Goal: Information Seeking & Learning: Learn about a topic

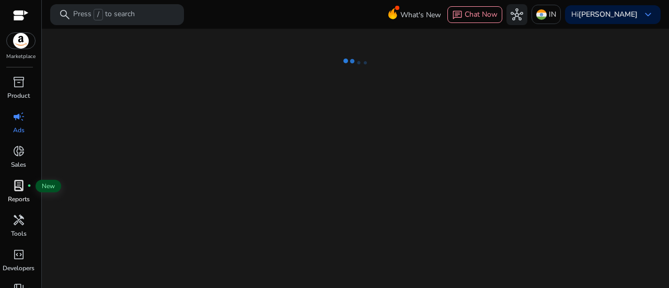
click at [18, 184] on span "lab_profile" at bounding box center [19, 185] width 13 height 13
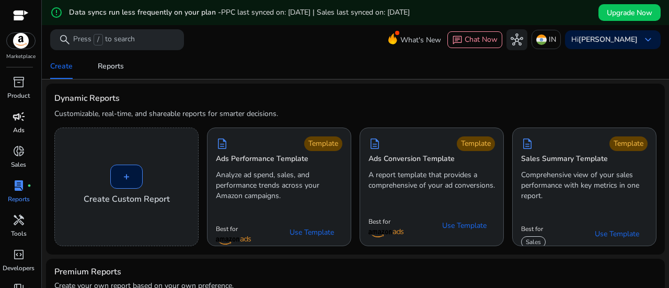
click at [15, 123] on span "campaign" at bounding box center [19, 116] width 13 height 13
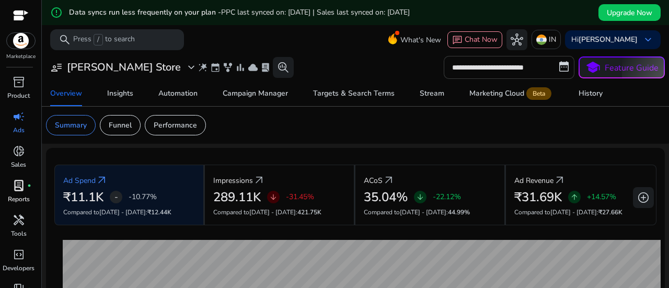
click at [517, 61] on input "**********" at bounding box center [508, 67] width 131 height 23
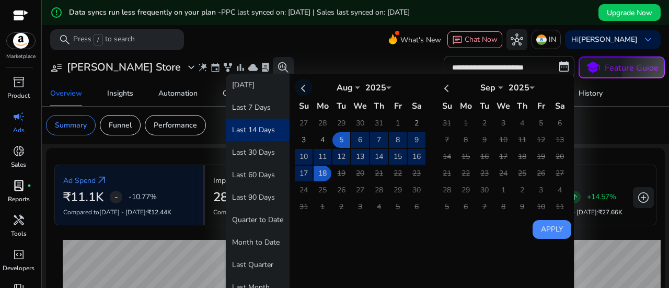
click at [299, 87] on th at bounding box center [304, 87] width 18 height 17
select select "*"
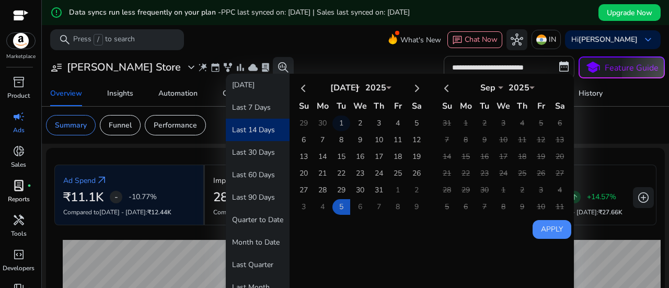
click at [335, 124] on td "1" at bounding box center [341, 123] width 18 height 16
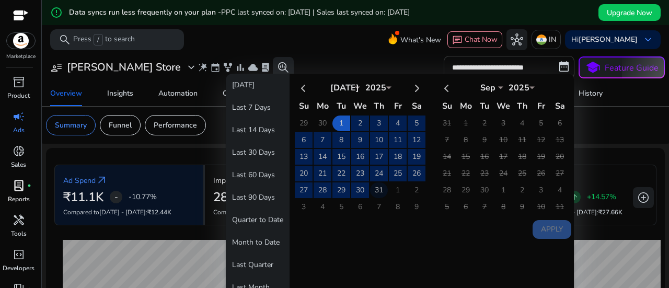
click at [377, 190] on td "31" at bounding box center [379, 190] width 18 height 16
click at [544, 231] on button "Apply" at bounding box center [551, 229] width 39 height 19
type input "**********"
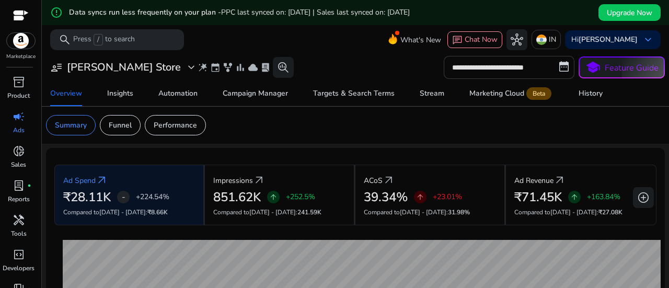
click at [510, 64] on input "**********" at bounding box center [508, 67] width 131 height 23
select select "*"
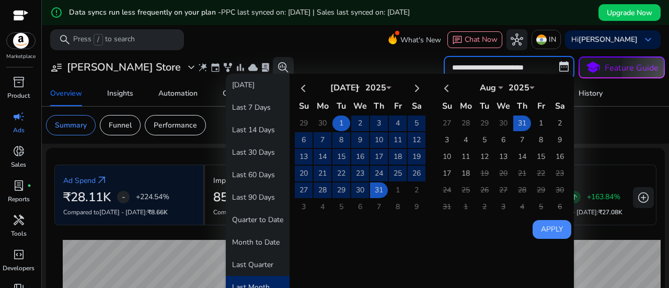
click at [334, 119] on td "1" at bounding box center [341, 123] width 18 height 16
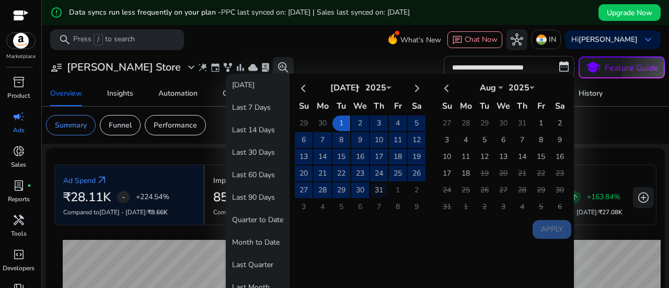
click at [376, 186] on td "31" at bounding box center [379, 190] width 18 height 16
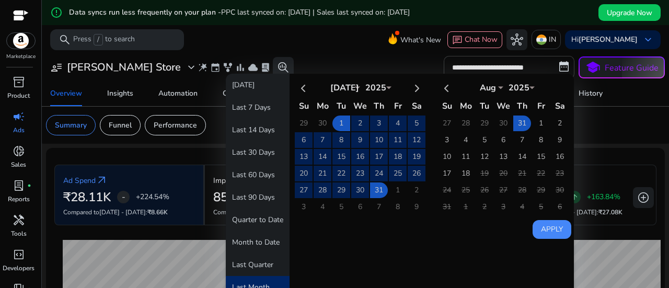
click at [562, 231] on button "Apply" at bounding box center [551, 229] width 39 height 19
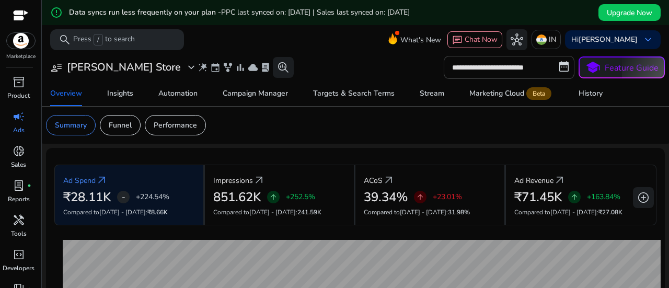
scroll to position [52, 0]
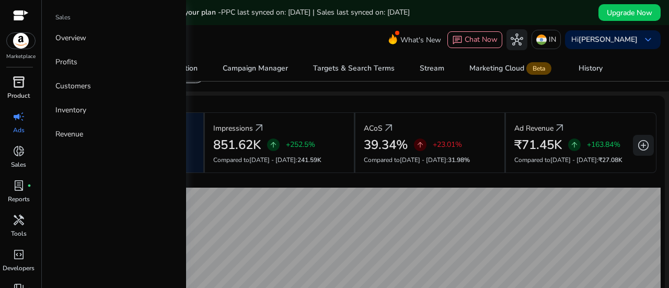
click at [22, 78] on span "inventory_2" at bounding box center [19, 82] width 13 height 13
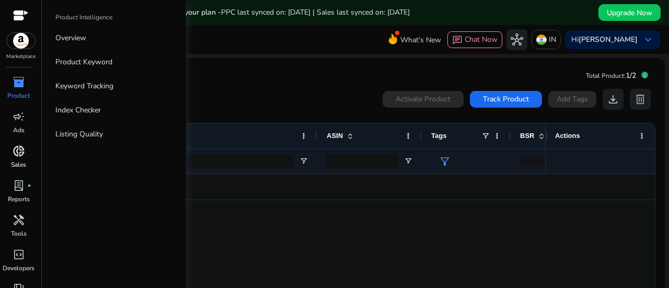
click at [23, 154] on span "donut_small" at bounding box center [19, 151] width 13 height 13
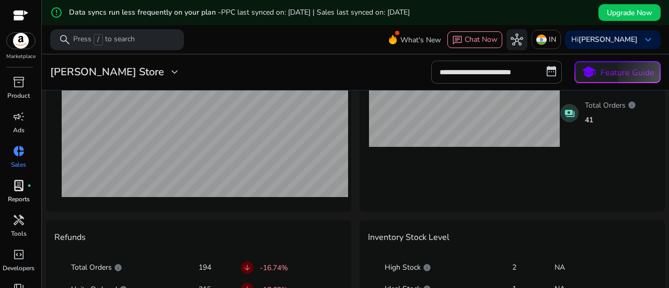
scroll to position [464, 0]
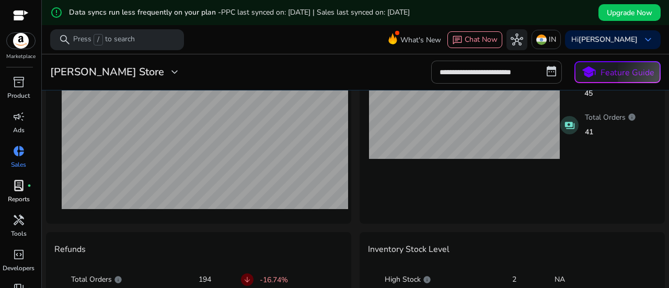
click at [20, 191] on span "lab_profile" at bounding box center [19, 185] width 13 height 13
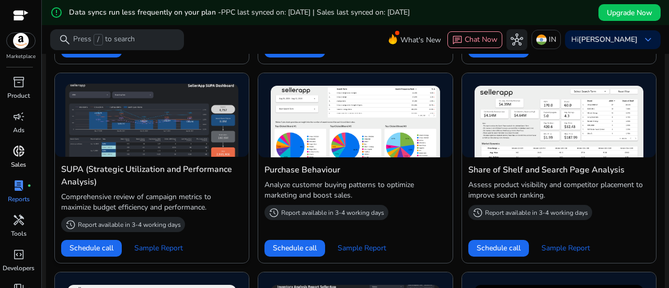
scroll to position [367, 0]
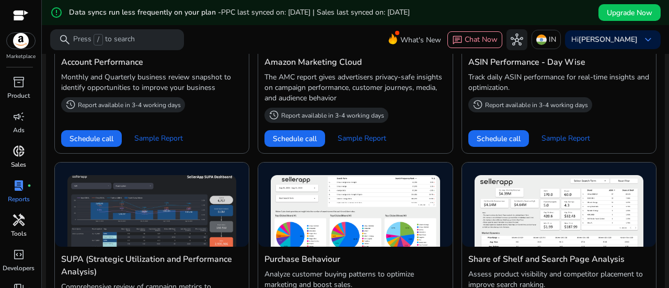
click at [16, 214] on span "handyman" at bounding box center [19, 220] width 13 height 13
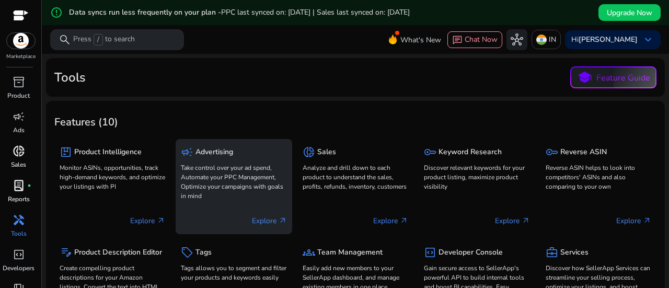
click at [247, 179] on p "Take control over your ad spend, Automate your PPC Management, Optimize your ca…" at bounding box center [234, 182] width 106 height 38
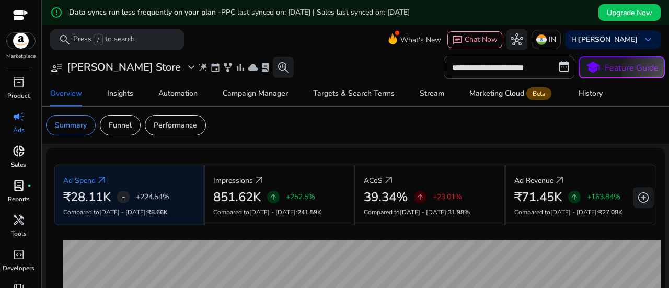
scroll to position [52, 0]
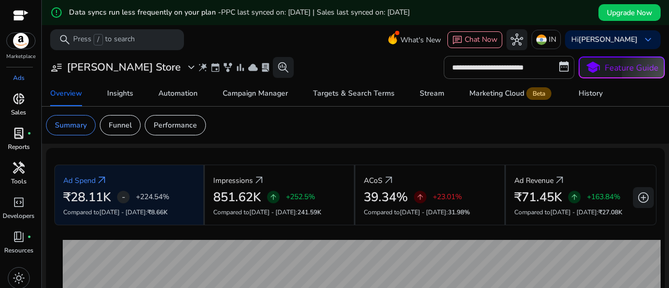
click at [18, 170] on span "handyman" at bounding box center [19, 167] width 13 height 13
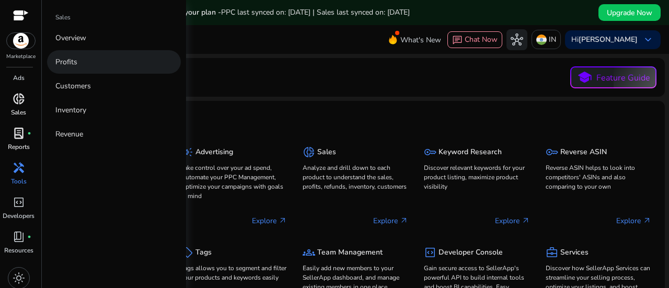
click at [63, 59] on p "Profits" at bounding box center [66, 61] width 22 height 11
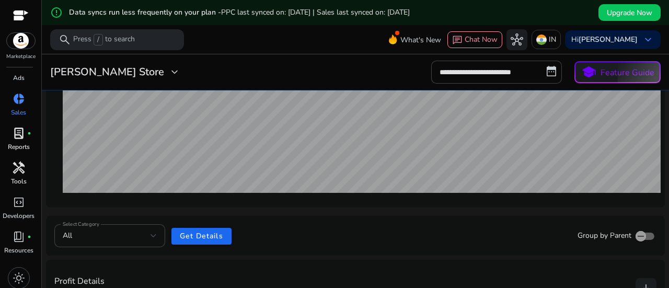
scroll to position [157, 0]
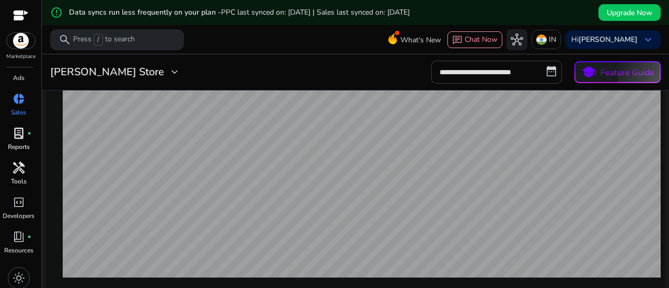
click at [483, 75] on input "**********" at bounding box center [496, 72] width 131 height 23
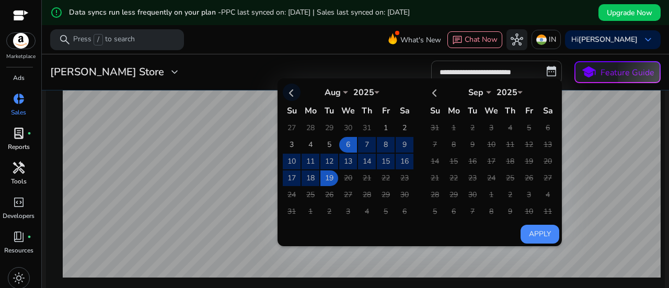
click at [285, 92] on th at bounding box center [292, 92] width 18 height 17
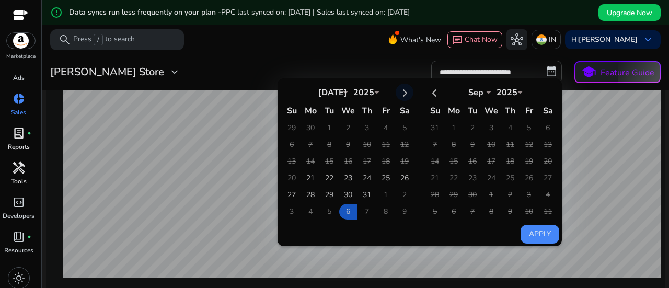
click at [402, 90] on th at bounding box center [404, 92] width 18 height 17
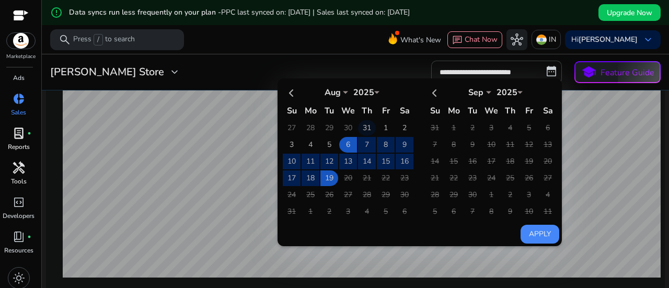
click at [363, 126] on td "31" at bounding box center [367, 128] width 18 height 16
select select "*"
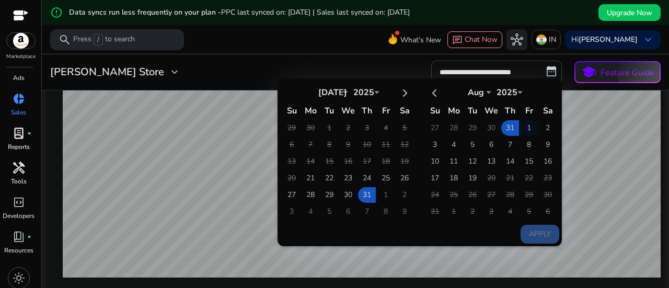
click at [522, 124] on td "1" at bounding box center [529, 128] width 18 height 16
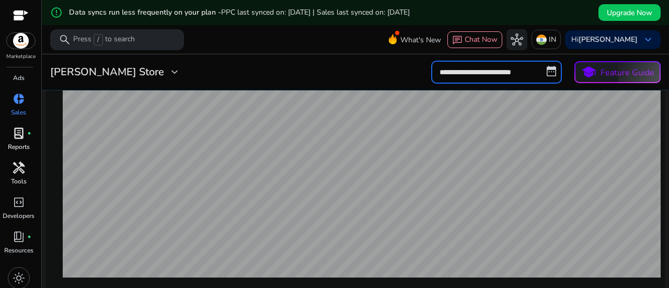
click at [488, 75] on input "**********" at bounding box center [496, 72] width 131 height 23
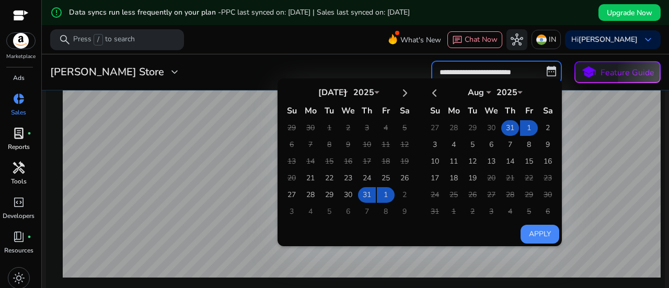
click at [504, 127] on td "31" at bounding box center [510, 128] width 18 height 16
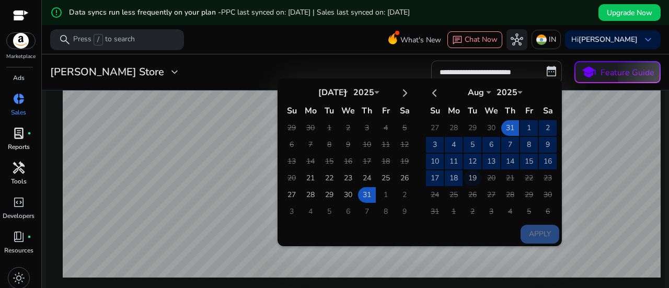
click at [469, 175] on td "19" at bounding box center [472, 178] width 18 height 16
click at [537, 237] on button "Apply" at bounding box center [539, 234] width 39 height 19
type input "**********"
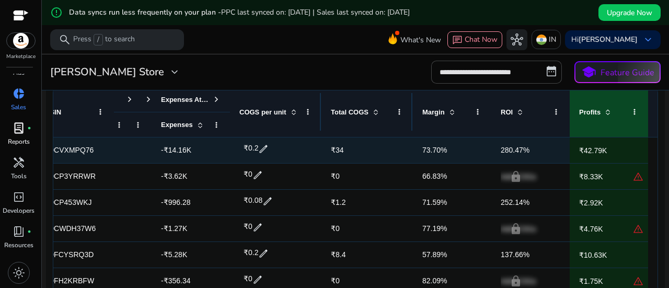
scroll to position [0, 0]
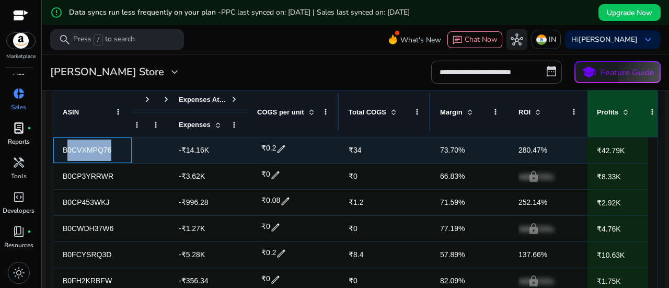
drag, startPoint x: 117, startPoint y: 150, endPoint x: 65, endPoint y: 154, distance: 51.8
click at [65, 154] on span "B0CVXMPQ76" at bounding box center [93, 149] width 60 height 21
click at [89, 150] on span "B0CVXMPQ76" at bounding box center [87, 150] width 49 height 8
drag, startPoint x: 115, startPoint y: 148, endPoint x: 59, endPoint y: 151, distance: 56.0
click at [59, 151] on div "B0CVXMPQ76" at bounding box center [92, 150] width 78 height 26
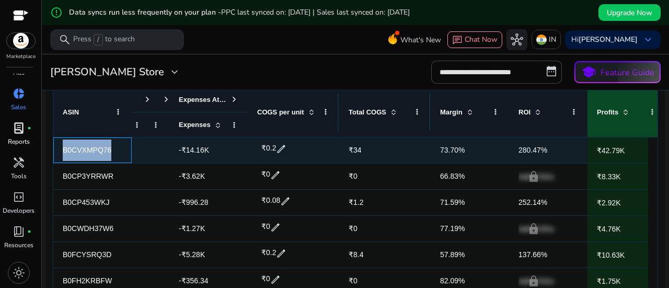
copy span "B0CVXMPQ76"
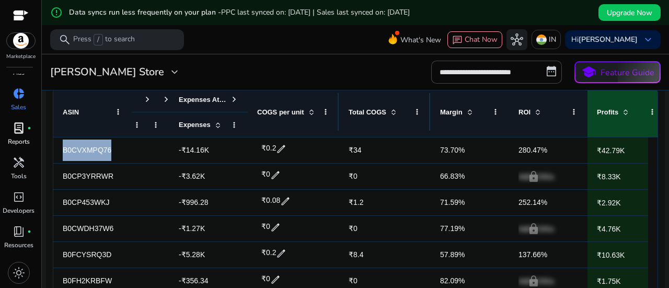
click at [312, 126] on div "COGS per unit" at bounding box center [287, 111] width 61 height 45
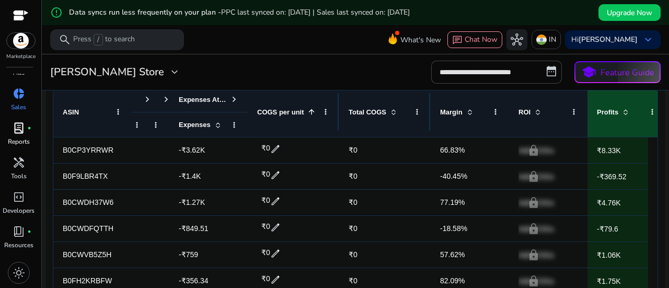
click at [309, 124] on div "COGS per unit 1" at bounding box center [287, 111] width 61 height 45
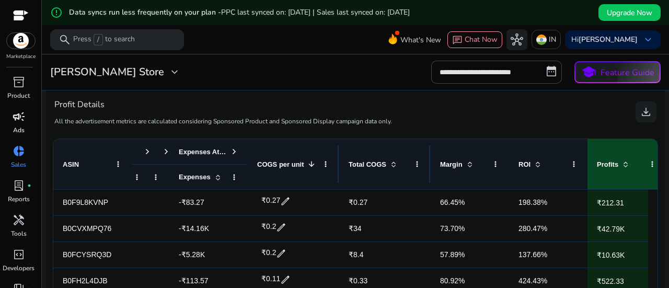
click at [14, 125] on p "Ads" at bounding box center [18, 129] width 11 height 9
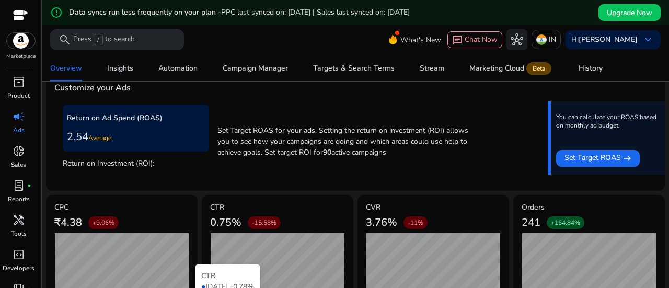
scroll to position [468, 0]
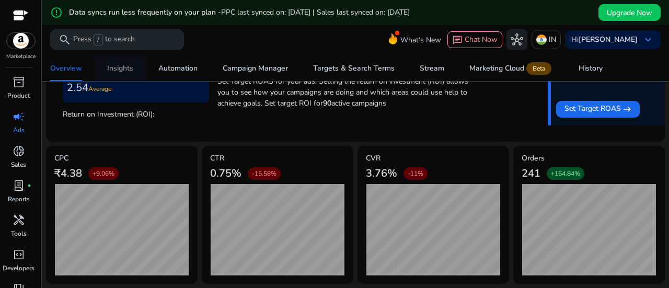
click at [119, 67] on div "Insights" at bounding box center [120, 68] width 26 height 7
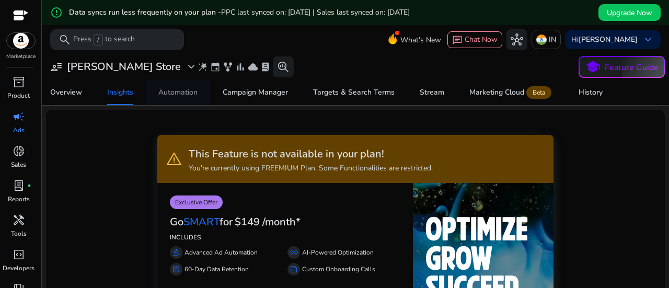
click at [163, 89] on div "Automation" at bounding box center [177, 92] width 39 height 7
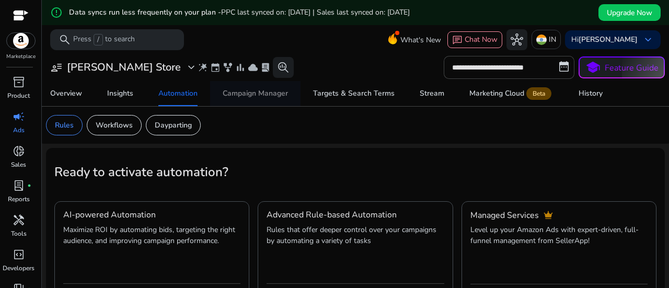
click at [271, 92] on div "Campaign Manager" at bounding box center [255, 93] width 65 height 7
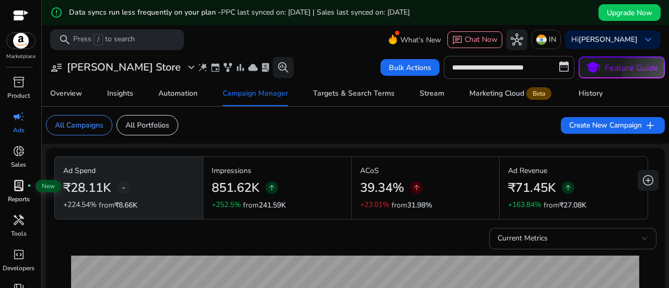
click at [18, 187] on span "lab_profile" at bounding box center [19, 185] width 13 height 13
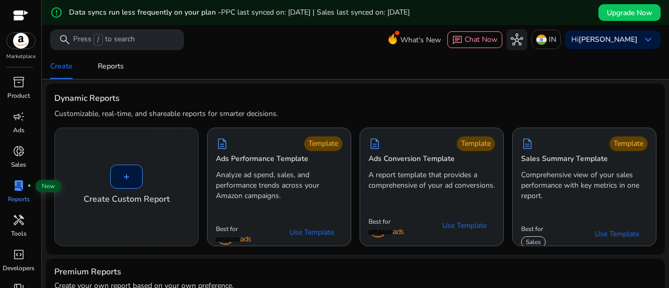
click at [18, 187] on span "lab_profile" at bounding box center [19, 185] width 13 height 13
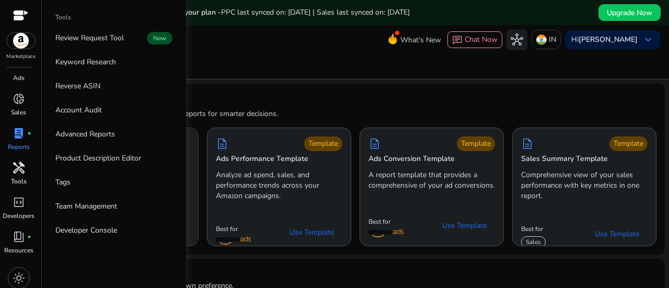
click at [16, 165] on span "handyman" at bounding box center [19, 167] width 13 height 13
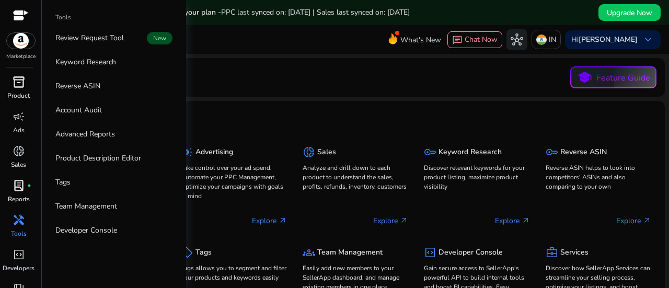
click at [16, 85] on span "inventory_2" at bounding box center [19, 82] width 13 height 13
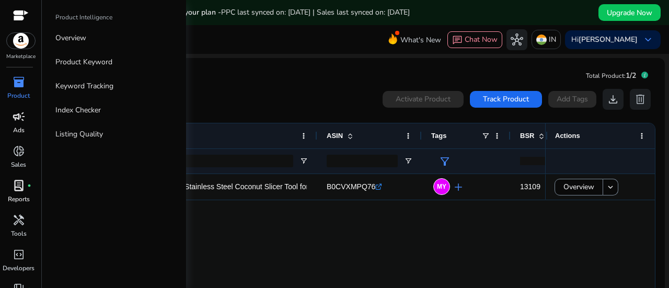
click at [23, 122] on span "campaign" at bounding box center [19, 116] width 13 height 13
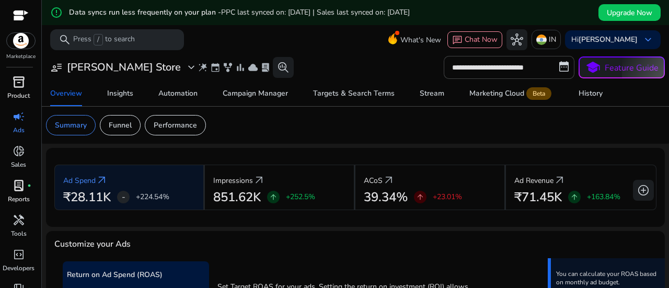
click at [19, 121] on span "campaign" at bounding box center [19, 116] width 13 height 13
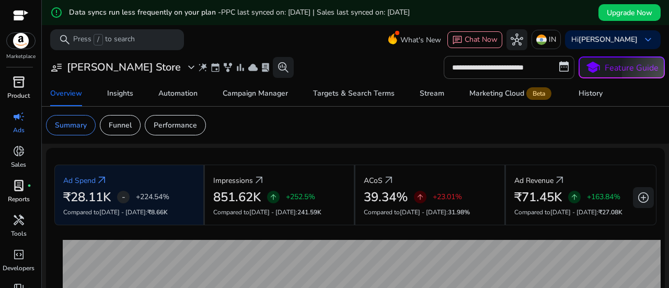
click at [19, 121] on span "campaign" at bounding box center [19, 116] width 13 height 13
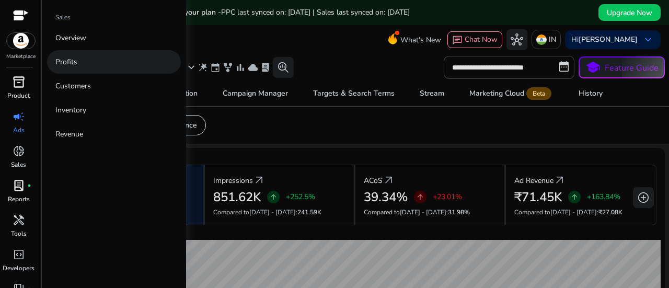
click at [73, 59] on p "Profits" at bounding box center [66, 61] width 22 height 11
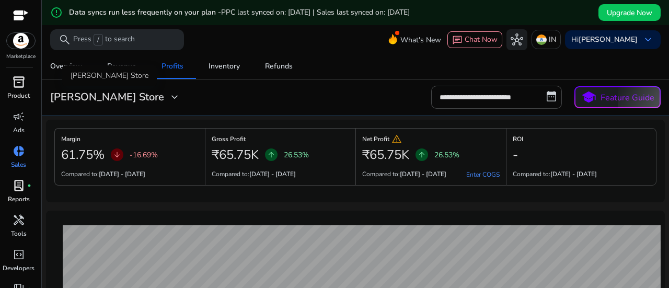
click at [168, 93] on span "expand_more" at bounding box center [174, 97] width 13 height 13
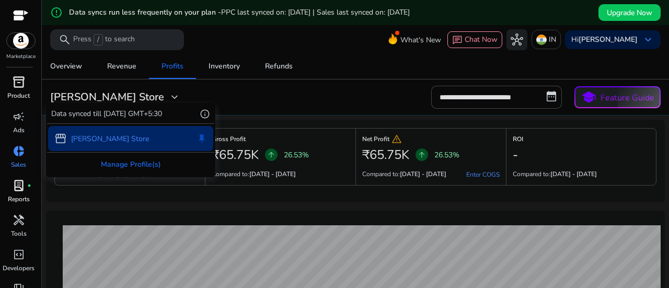
click at [136, 93] on div at bounding box center [334, 144] width 669 height 288
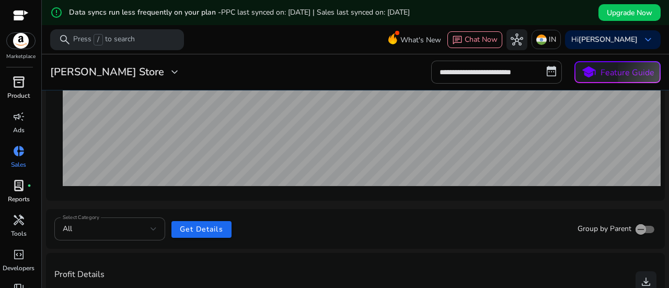
scroll to position [313, 0]
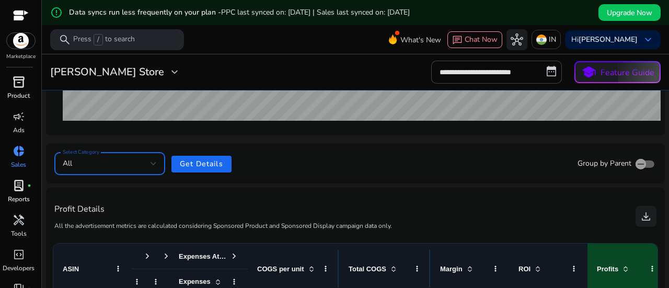
click at [116, 165] on div "All" at bounding box center [107, 163] width 88 height 11
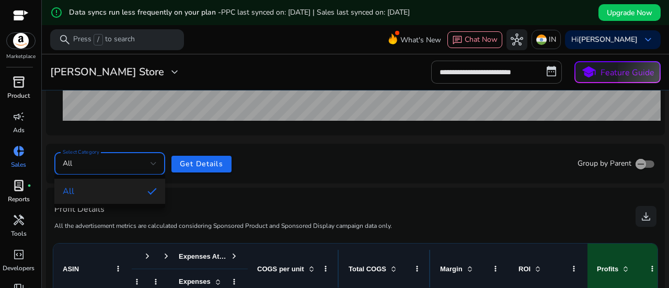
click at [312, 154] on div at bounding box center [334, 144] width 669 height 288
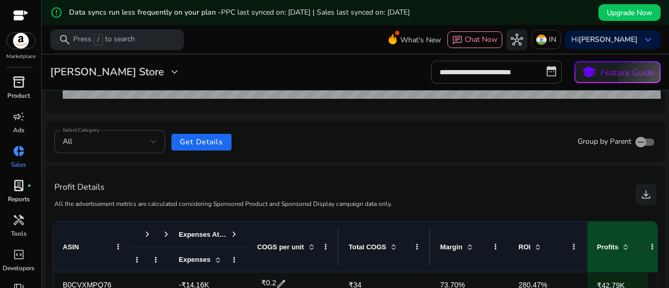
scroll to position [366, 0]
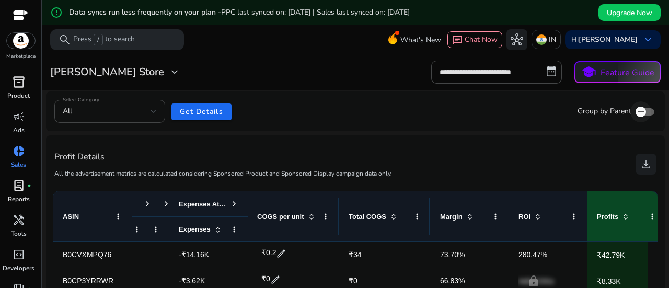
click at [644, 111] on span "button" at bounding box center [640, 111] width 21 height 21
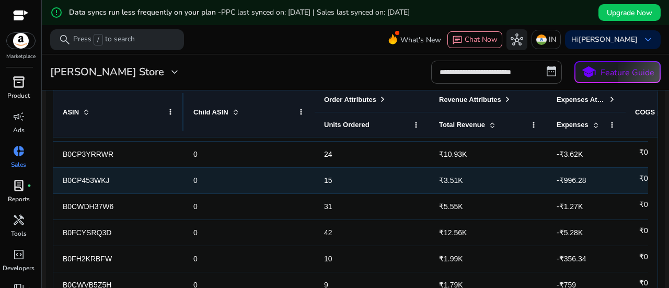
scroll to position [0, 0]
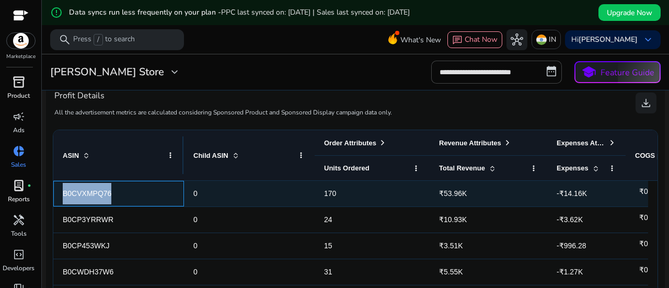
drag, startPoint x: 115, startPoint y: 194, endPoint x: 57, endPoint y: 193, distance: 58.0
click at [57, 193] on div "B0CVXMPQ76" at bounding box center [118, 194] width 131 height 26
drag, startPoint x: 111, startPoint y: 193, endPoint x: 63, endPoint y: 197, distance: 47.7
click at [63, 197] on span "B0CVXMPQ76" at bounding box center [119, 193] width 112 height 21
copy span "B0CVXMPQ76"
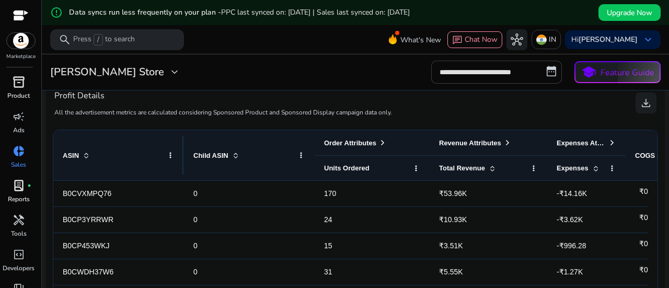
click at [475, 76] on input "**********" at bounding box center [496, 72] width 131 height 23
select select "*"
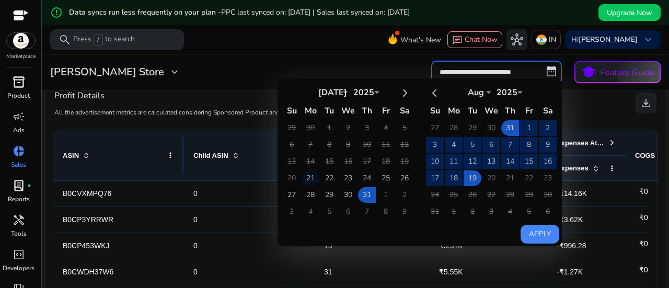
click at [305, 176] on td "21" at bounding box center [310, 178] width 18 height 16
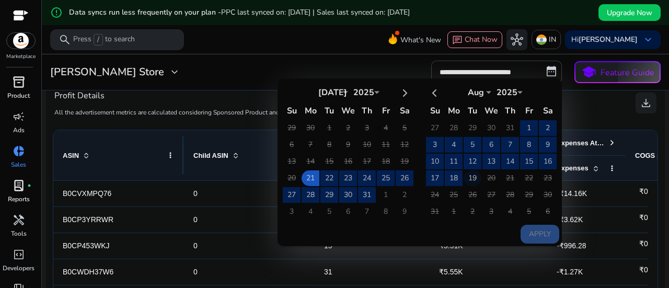
click at [467, 179] on td "19" at bounding box center [472, 178] width 18 height 16
click at [527, 230] on button "Apply" at bounding box center [539, 234] width 39 height 19
type input "**********"
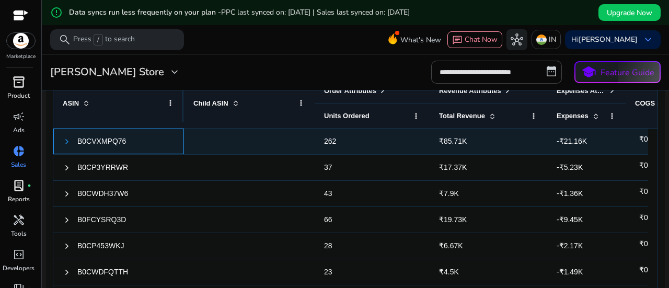
click at [66, 141] on span at bounding box center [67, 141] width 8 height 8
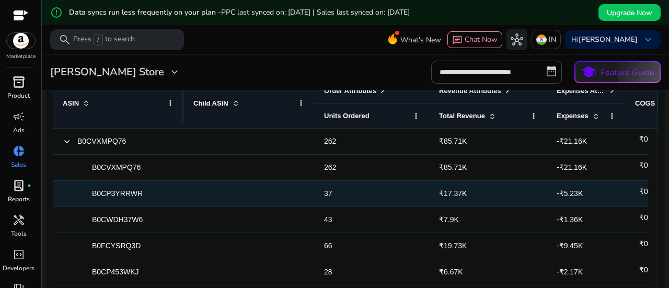
scroll to position [52, 0]
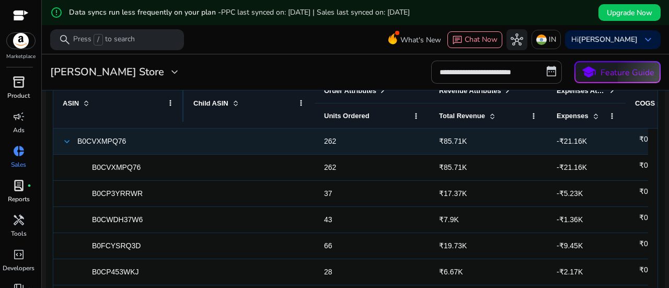
click at [67, 141] on span at bounding box center [67, 141] width 8 height 8
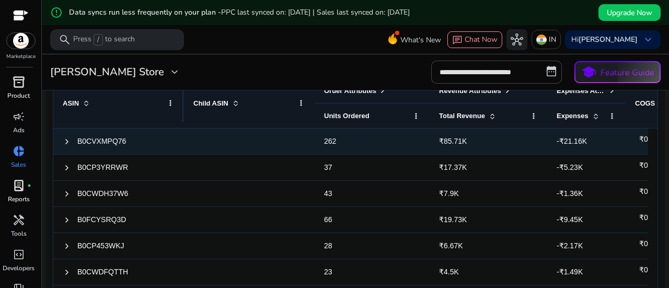
click at [60, 139] on div "B0CVXMPQ76" at bounding box center [118, 141] width 131 height 26
click at [63, 141] on span at bounding box center [67, 141] width 8 height 8
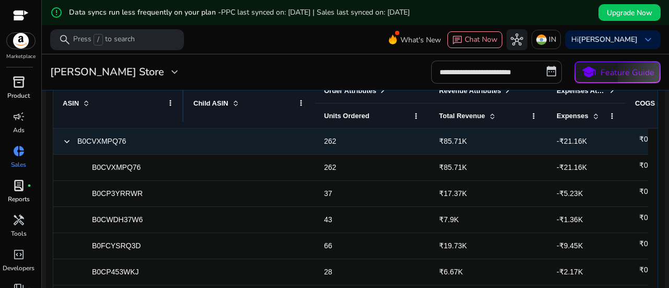
click at [63, 141] on span at bounding box center [67, 141] width 8 height 8
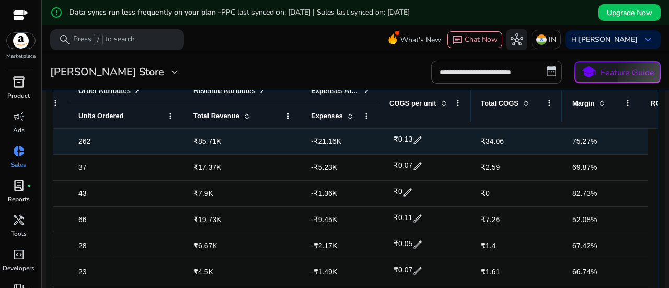
click at [415, 140] on span "edit" at bounding box center [417, 140] width 10 height 10
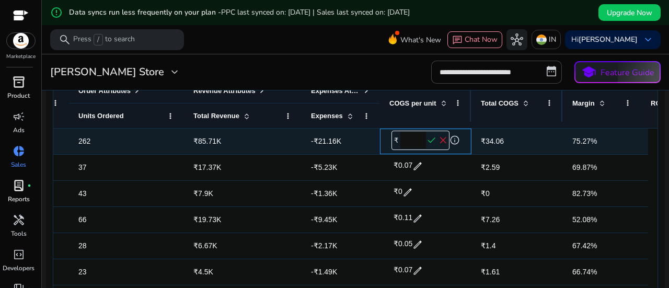
drag, startPoint x: 415, startPoint y: 139, endPoint x: 390, endPoint y: 137, distance: 25.1
click at [390, 137] on div "₹ **** check close info" at bounding box center [425, 140] width 73 height 22
type input "**"
click at [436, 138] on span "check" at bounding box center [431, 140] width 11 height 11
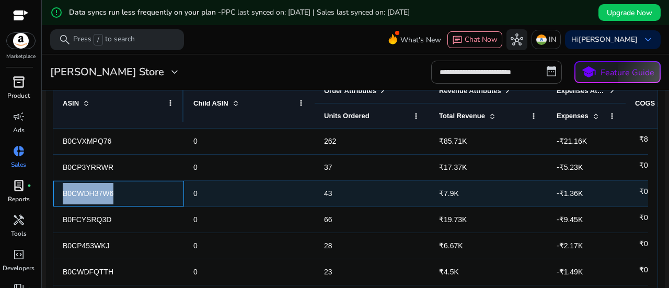
drag, startPoint x: 104, startPoint y: 194, endPoint x: 58, endPoint y: 194, distance: 46.5
click at [58, 194] on div "B0CWDH37W6" at bounding box center [118, 194] width 131 height 26
copy span "B0CWDH37W6"
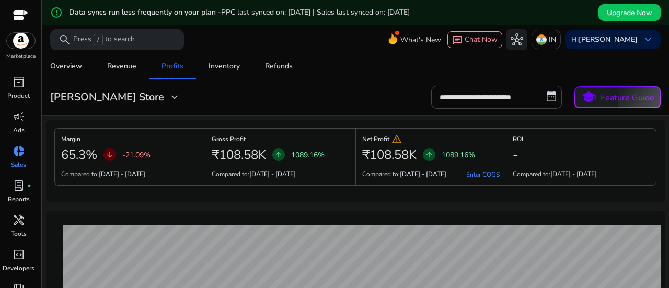
scroll to position [479, 0]
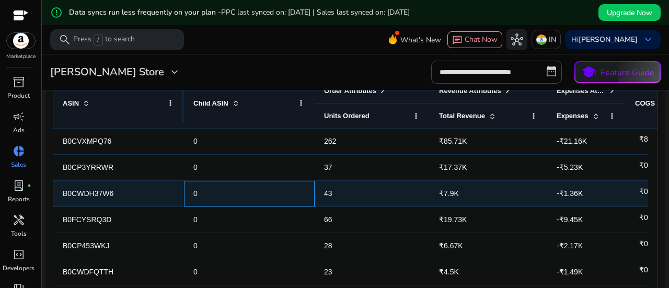
click at [273, 183] on span "0" at bounding box center [249, 193] width 112 height 21
click at [122, 192] on span "B0CWDH37W6" at bounding box center [119, 193] width 112 height 21
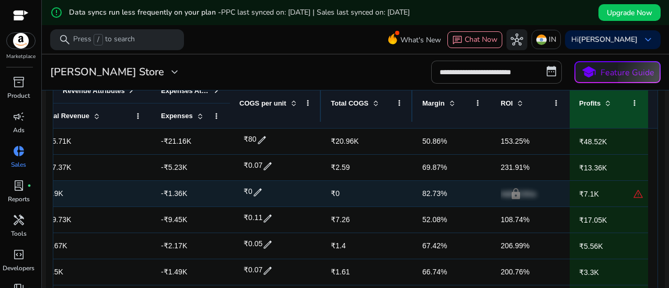
scroll to position [0, 395]
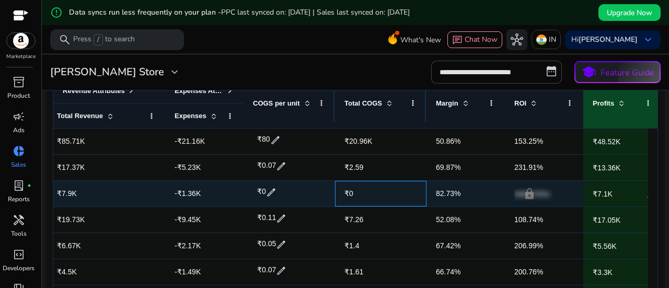
click at [346, 193] on span "₹0" at bounding box center [348, 193] width 9 height 8
click at [363, 191] on span "₹0" at bounding box center [380, 193] width 73 height 21
click at [352, 193] on span "₹0" at bounding box center [348, 193] width 9 height 8
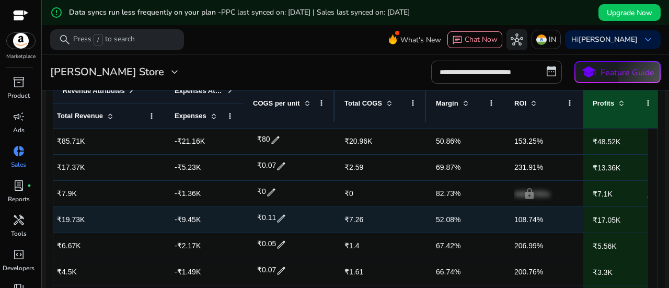
click at [358, 217] on span "₹7.26" at bounding box center [353, 219] width 19 height 8
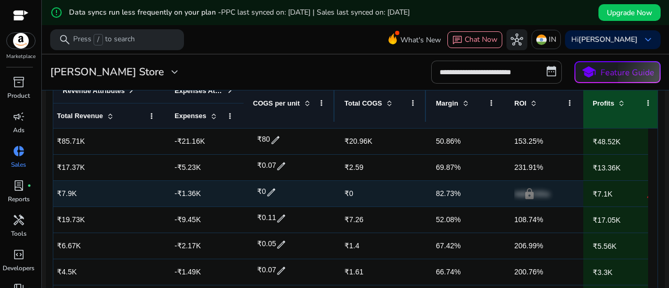
click at [271, 194] on span "edit" at bounding box center [271, 192] width 10 height 10
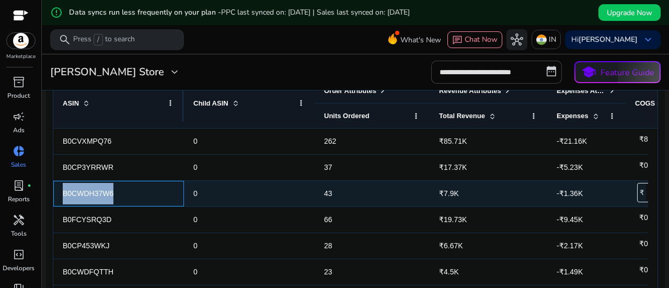
drag, startPoint x: 131, startPoint y: 194, endPoint x: 53, endPoint y: 197, distance: 77.4
click at [54, 197] on div "B0CWDH37W6" at bounding box center [118, 194] width 131 height 26
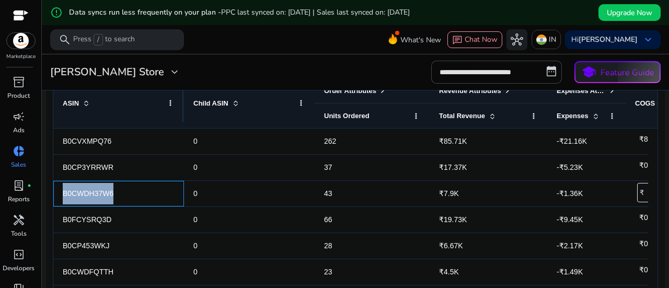
copy span "B0CWDH37W6"
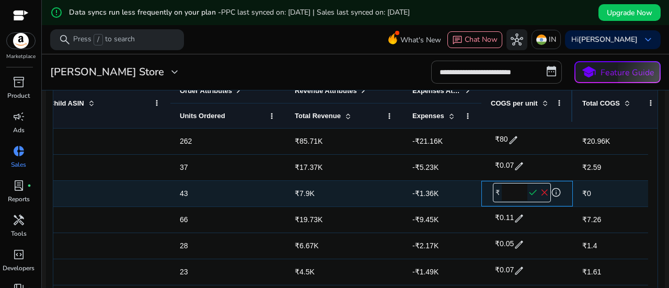
drag, startPoint x: 512, startPoint y: 193, endPoint x: 490, endPoint y: 195, distance: 22.0
click at [490, 195] on div "₹ * check close info" at bounding box center [526, 192] width 73 height 22
type input "**"
click at [533, 192] on span "check" at bounding box center [532, 192] width 11 height 11
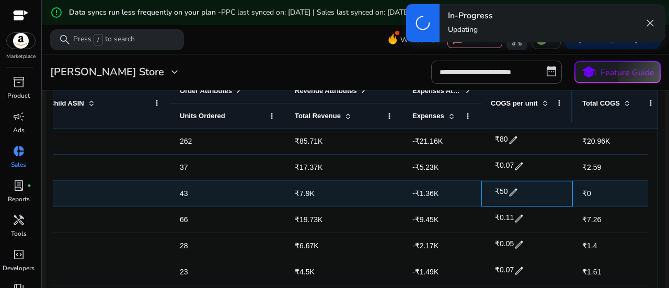
click at [512, 192] on span "edit" at bounding box center [513, 192] width 10 height 10
drag, startPoint x: 520, startPoint y: 191, endPoint x: 501, endPoint y: 191, distance: 19.3
click at [501, 191] on input "**" at bounding box center [514, 192] width 26 height 17
type input "*"
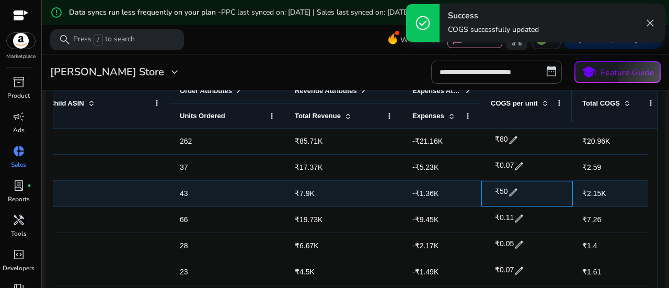
click at [513, 190] on span "edit" at bounding box center [513, 192] width 10 height 10
drag, startPoint x: 515, startPoint y: 190, endPoint x: 500, endPoint y: 190, distance: 15.2
click at [500, 190] on div "₹ ** check close" at bounding box center [522, 192] width 58 height 19
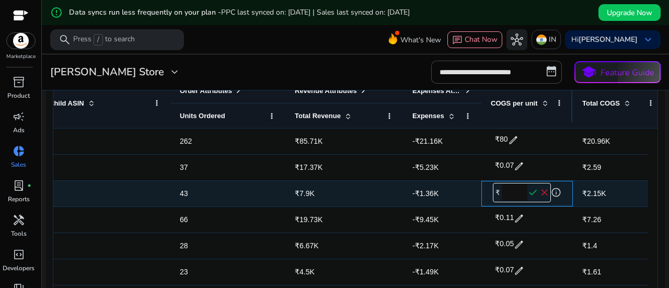
type input "**"
click at [532, 189] on span "check" at bounding box center [532, 192] width 11 height 11
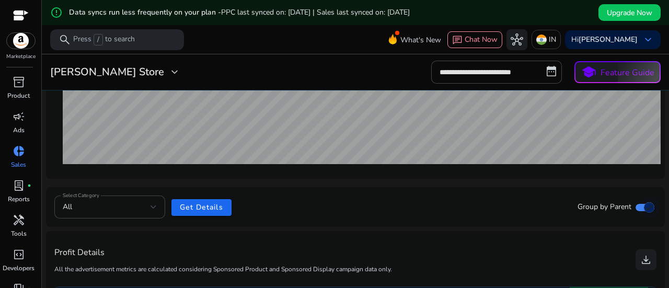
click at [639, 204] on span "button" at bounding box center [648, 207] width 21 height 21
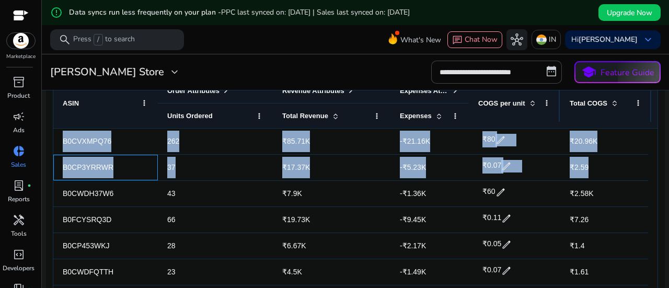
drag, startPoint x: 118, startPoint y: 170, endPoint x: 48, endPoint y: 160, distance: 71.2
click at [48, 160] on ag-grid-angular "Press SPACE to select this row. Drag here to set row groups Drag here to set co…" at bounding box center [354, 201] width 617 height 261
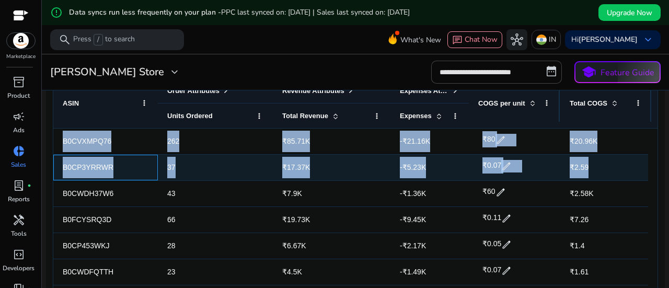
click at [125, 168] on span "B0CP3YRRWR" at bounding box center [106, 167] width 86 height 21
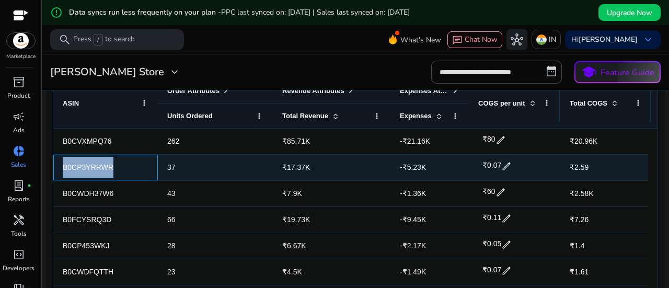
drag, startPoint x: 119, startPoint y: 166, endPoint x: 63, endPoint y: 166, distance: 56.4
click at [63, 166] on span "B0CP3YRRWR" at bounding box center [106, 167] width 86 height 21
click at [507, 166] on span "edit" at bounding box center [506, 166] width 10 height 10
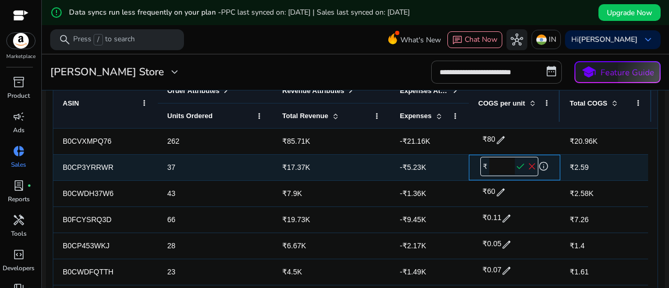
drag, startPoint x: 507, startPoint y: 166, endPoint x: 487, endPoint y: 160, distance: 21.0
click at [487, 160] on div "₹ **** check close" at bounding box center [509, 166] width 58 height 19
drag, startPoint x: 513, startPoint y: 166, endPoint x: 472, endPoint y: 168, distance: 41.3
click at [472, 168] on div "₹ *** check close info" at bounding box center [514, 168] width 91 height 26
type input "***"
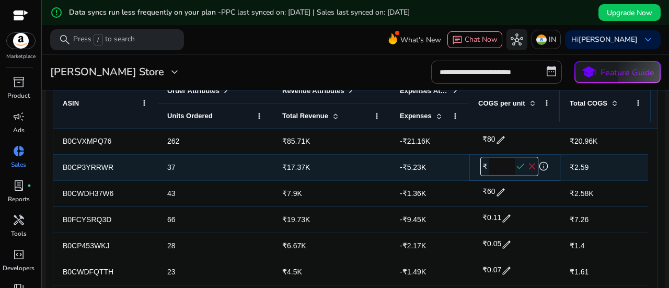
click at [519, 163] on span "check" at bounding box center [520, 166] width 11 height 11
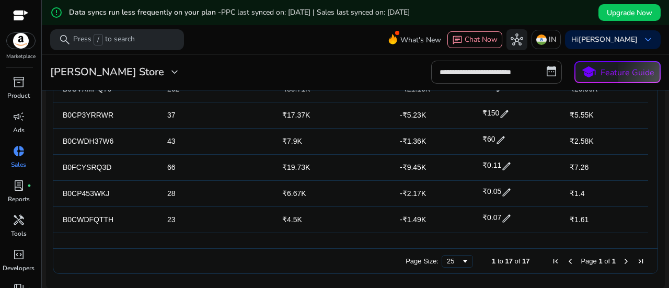
scroll to position [270, 0]
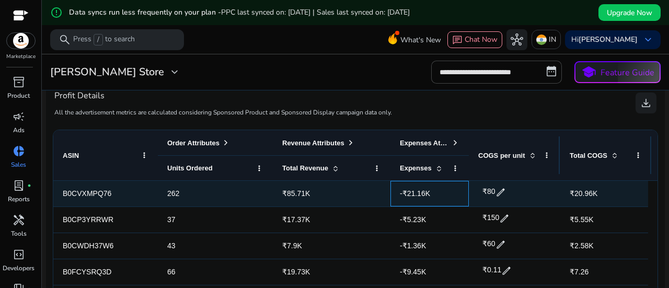
click at [410, 192] on span "-₹21.16K" at bounding box center [415, 193] width 30 height 8
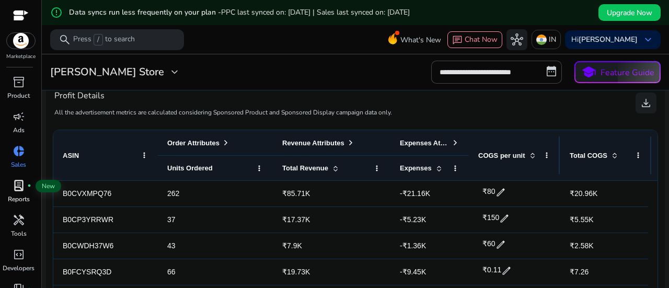
click at [24, 189] on span "lab_profile" at bounding box center [19, 185] width 13 height 13
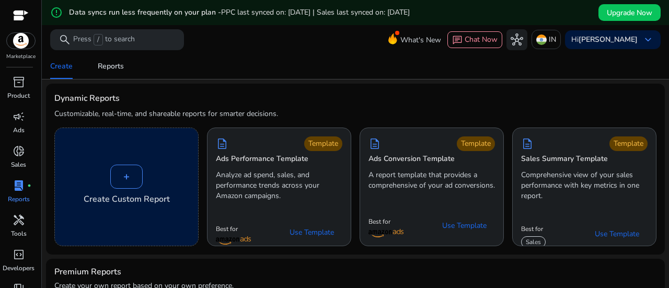
click at [115, 176] on div "+" at bounding box center [126, 177] width 32 height 24
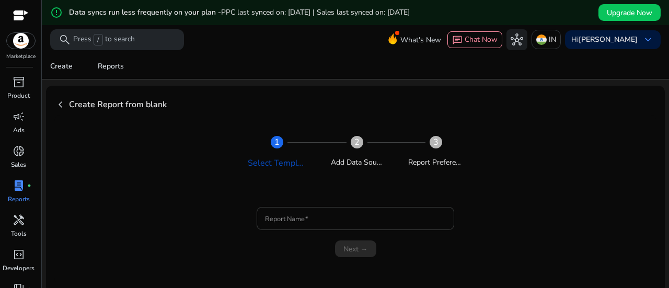
click at [299, 221] on input "Report Name" at bounding box center [355, 218] width 181 height 11
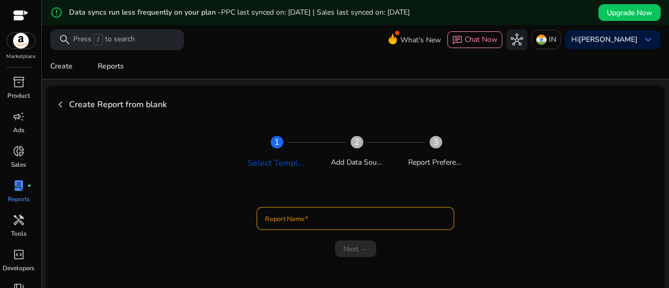
click at [161, 176] on div "**********" at bounding box center [355, 199] width 602 height 153
click at [57, 103] on span "chevron_left" at bounding box center [60, 104] width 13 height 13
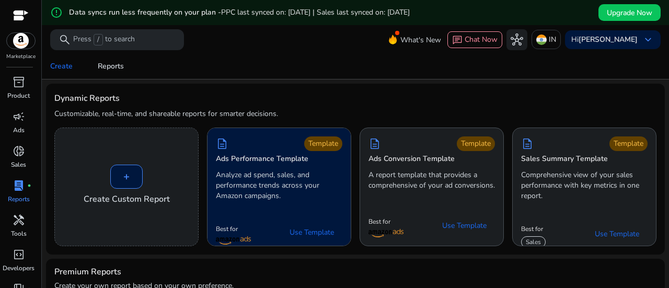
click at [287, 180] on p "Analyze ad spend, sales, and performance trends across your Amazon campaigns." at bounding box center [279, 185] width 126 height 31
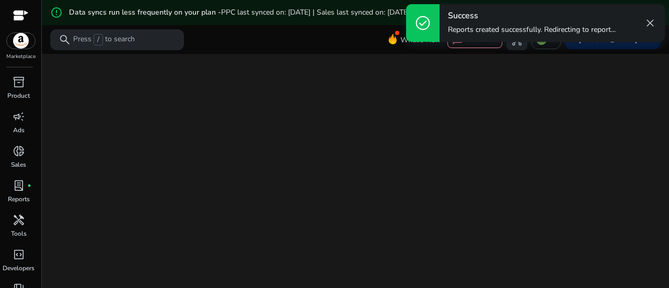
click at [509, 25] on p "Reports created successfully. Redirecting to report..." at bounding box center [532, 30] width 168 height 10
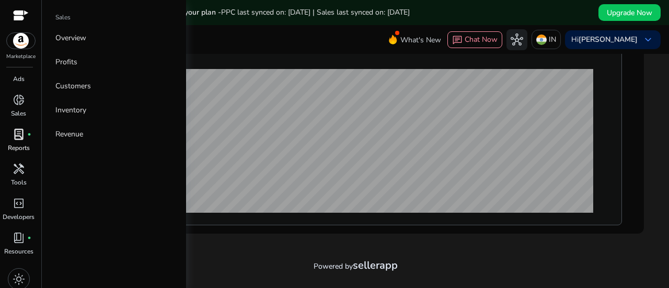
scroll to position [52, 0]
click at [24, 134] on span "lab_profile" at bounding box center [19, 133] width 13 height 13
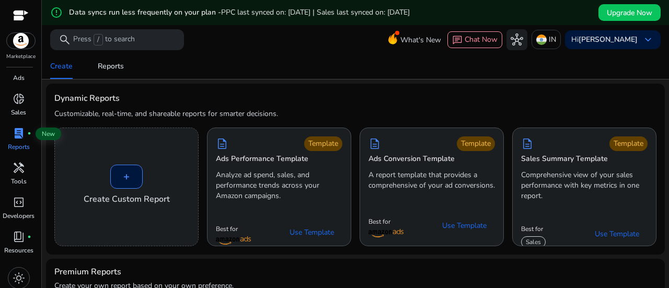
click at [24, 134] on span "lab_profile" at bounding box center [19, 133] width 13 height 13
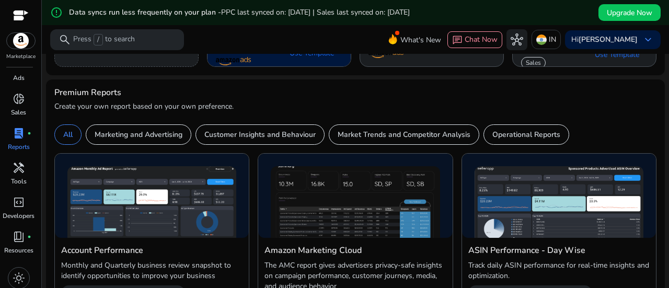
scroll to position [209, 0]
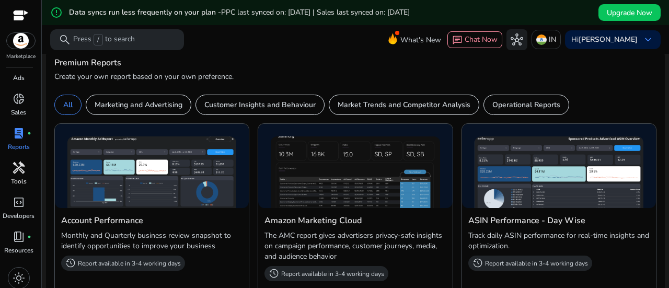
click at [22, 169] on span "handyman" at bounding box center [19, 167] width 13 height 13
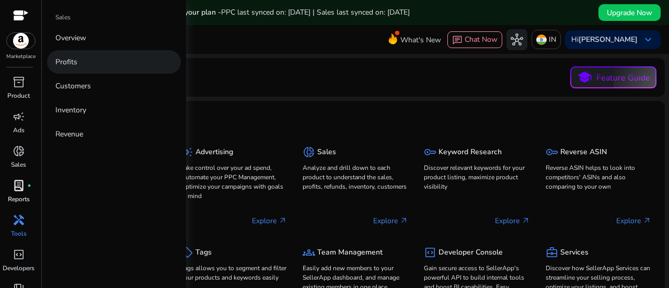
click at [67, 61] on p "Profits" at bounding box center [66, 61] width 22 height 11
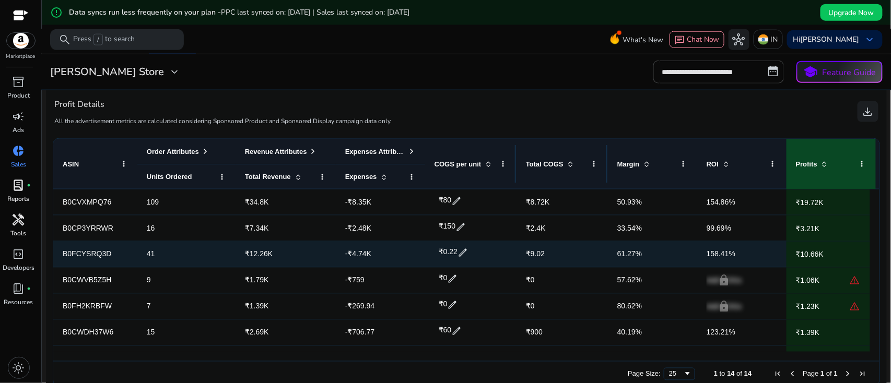
scroll to position [0, 9]
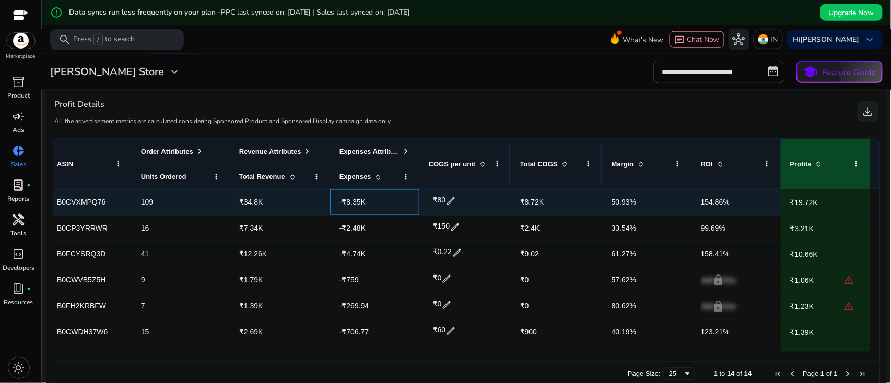
drag, startPoint x: 361, startPoint y: 204, endPoint x: 337, endPoint y: 205, distance: 24.6
click at [340, 205] on span "-₹8.35K" at bounding box center [375, 202] width 71 height 21
drag, startPoint x: 223, startPoint y: 202, endPoint x: 215, endPoint y: 201, distance: 8.5
click at [215, 201] on div "B0CVXMPQ76 109 ₹34.8K -₹8.35K ₹80 edit ₹8.72K 50.93% 154.86% ₹19.72K" at bounding box center [459, 203] width 823 height 26
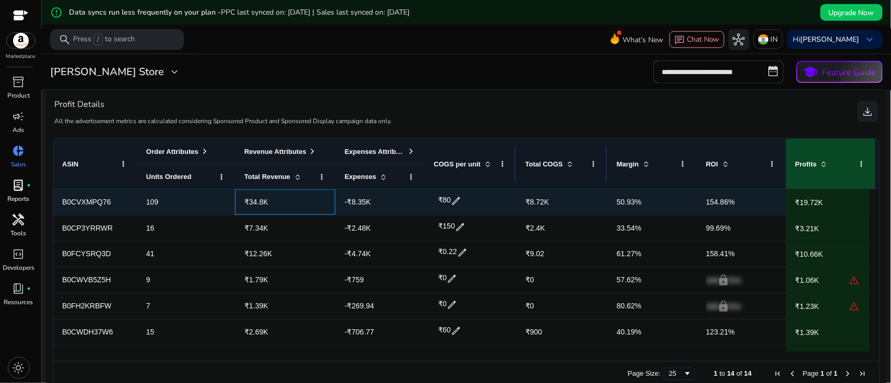
scroll to position [0, 1]
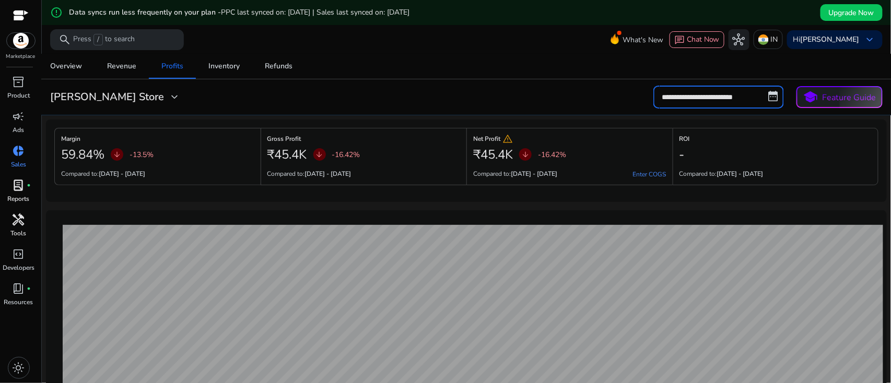
click at [668, 99] on input "**********" at bounding box center [718, 97] width 131 height 23
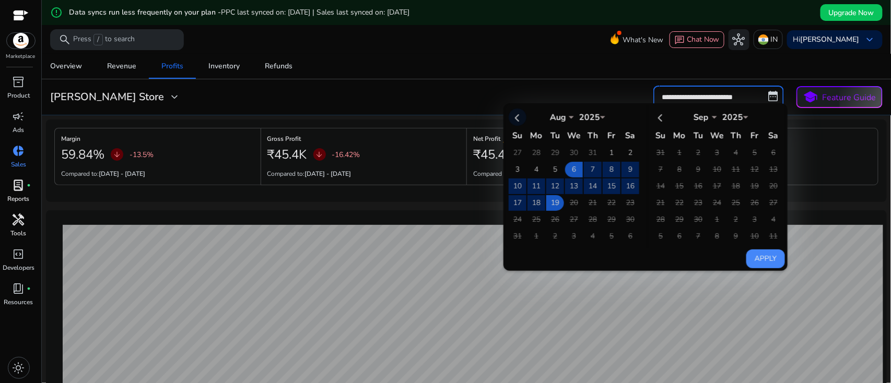
click at [516, 117] on th at bounding box center [518, 117] width 18 height 17
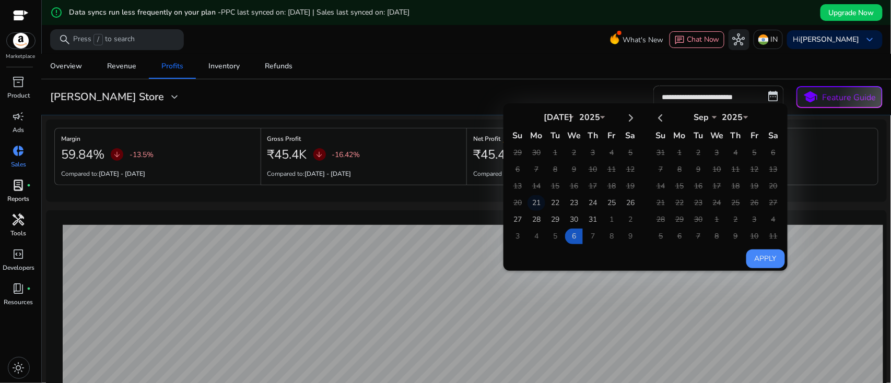
click at [528, 200] on td "21" at bounding box center [537, 203] width 18 height 16
click at [530, 206] on td "21" at bounding box center [537, 203] width 18 height 16
click at [668, 96] on input "**********" at bounding box center [718, 97] width 131 height 23
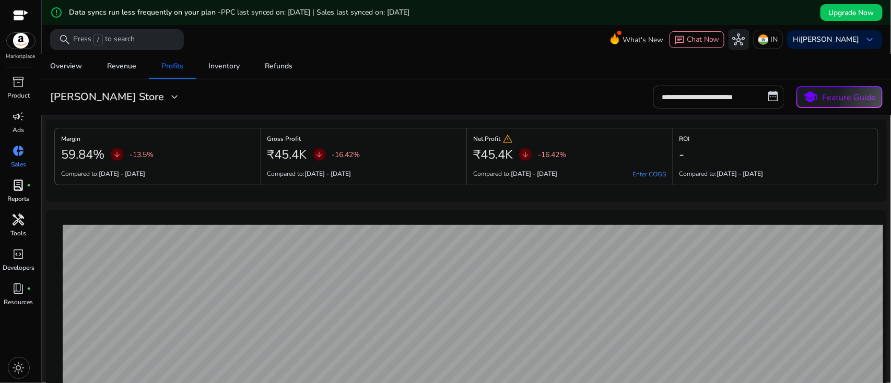
click at [668, 99] on input "**********" at bounding box center [718, 97] width 131 height 23
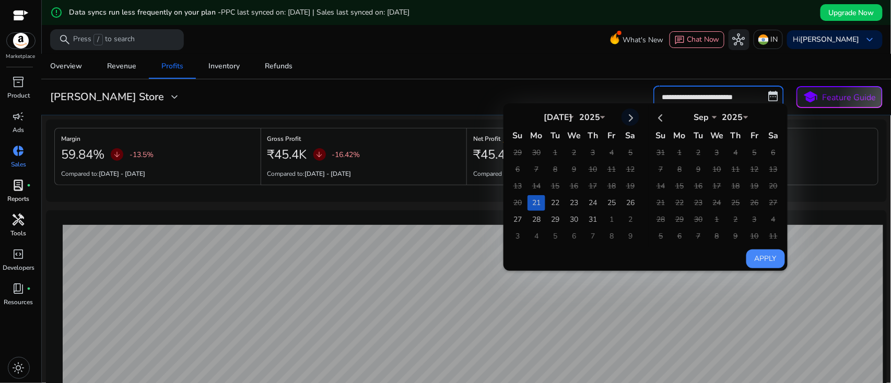
click at [623, 119] on th at bounding box center [631, 117] width 18 height 17
click at [511, 114] on th at bounding box center [518, 117] width 18 height 17
click at [536, 199] on td "21" at bounding box center [537, 203] width 18 height 16
click at [629, 114] on th at bounding box center [631, 117] width 18 height 17
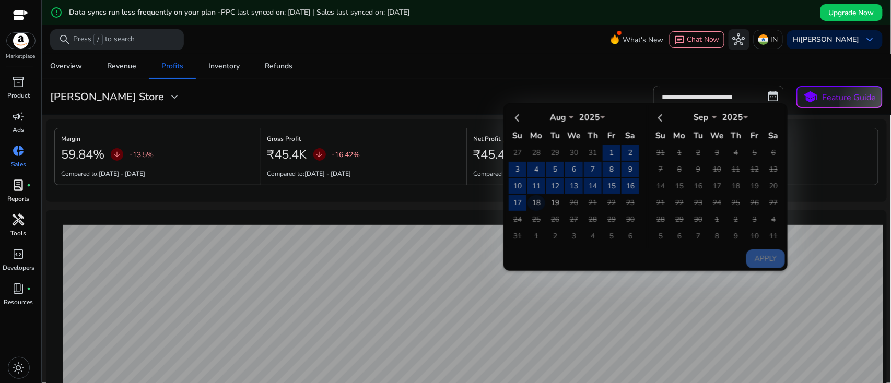
click at [535, 202] on td "18" at bounding box center [537, 203] width 18 height 16
select select "*"
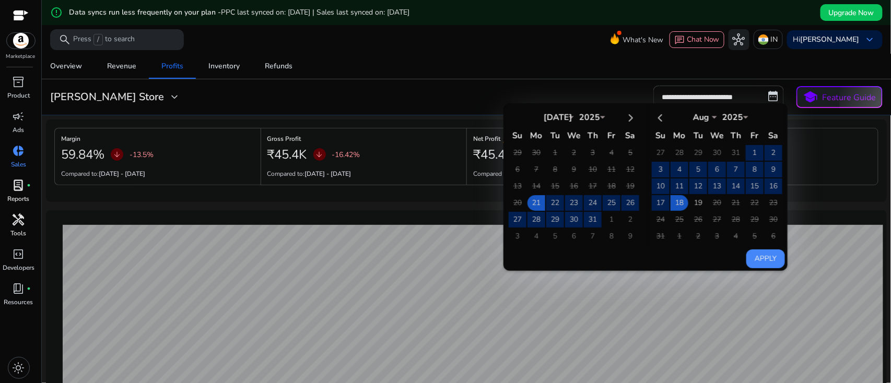
click at [668, 256] on button "Apply" at bounding box center [765, 259] width 39 height 19
type input "**********"
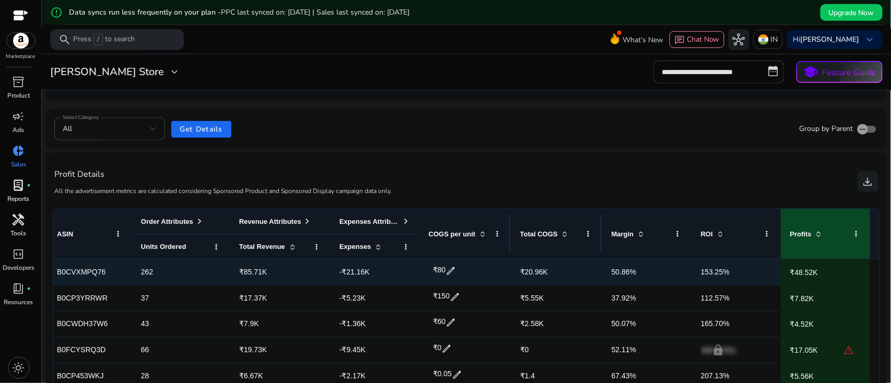
scroll to position [0, 0]
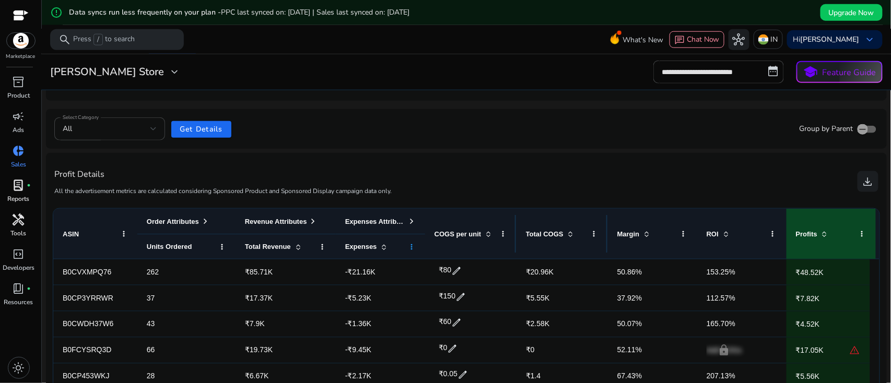
click at [411, 247] on span at bounding box center [411, 247] width 8 height 8
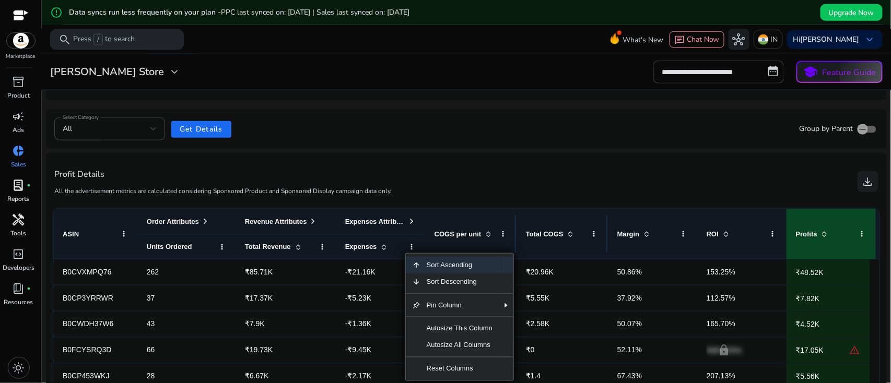
click at [360, 251] on div "Expenses" at bounding box center [374, 246] width 59 height 19
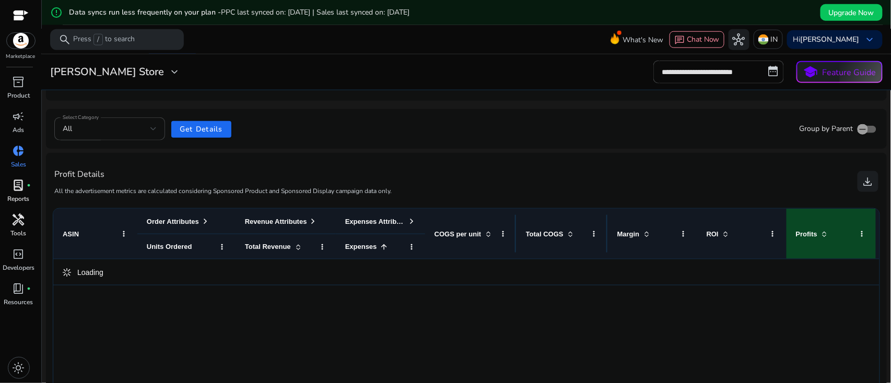
click at [361, 247] on span "Expenses" at bounding box center [361, 247] width 32 height 8
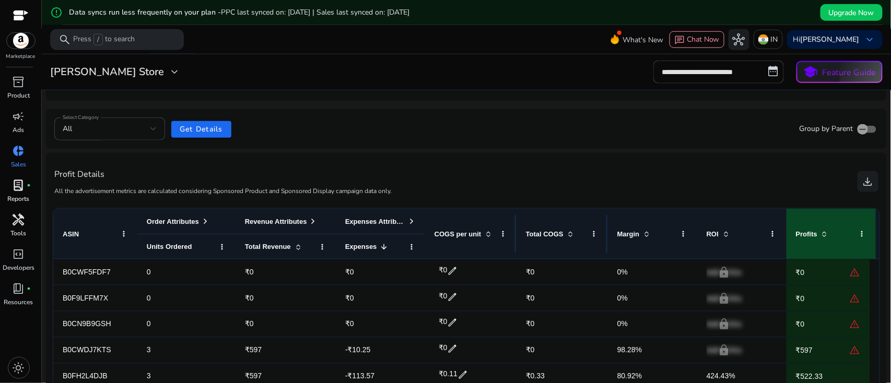
click at [411, 219] on span at bounding box center [411, 221] width 8 height 8
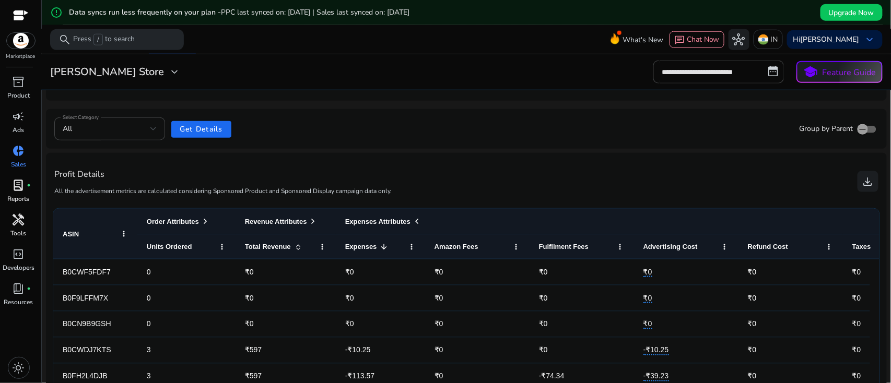
click at [413, 219] on span at bounding box center [417, 221] width 8 height 8
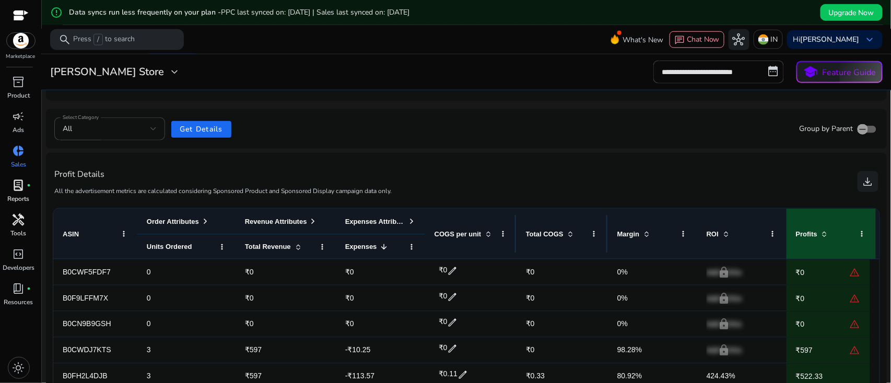
click at [411, 219] on span at bounding box center [411, 221] width 8 height 8
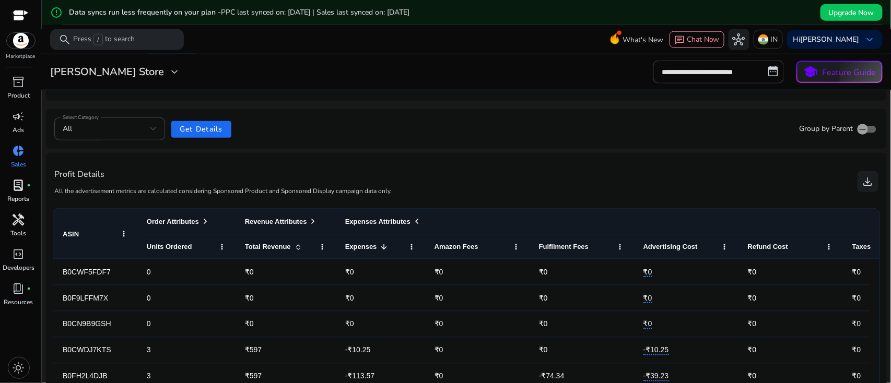
click at [414, 219] on span at bounding box center [417, 221] width 8 height 8
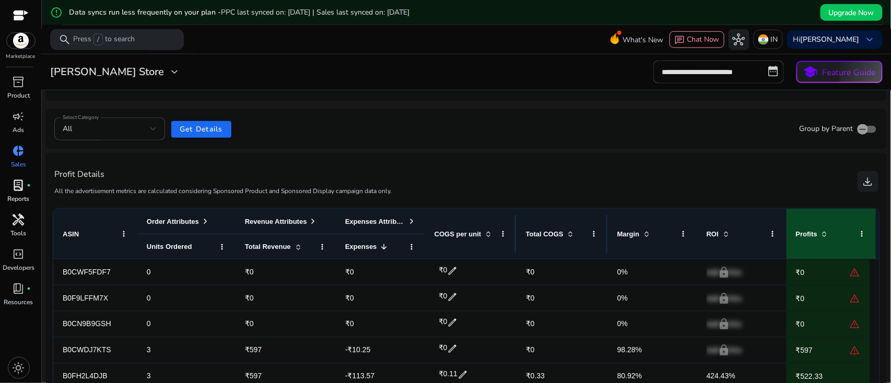
click at [414, 219] on span at bounding box center [411, 221] width 8 height 8
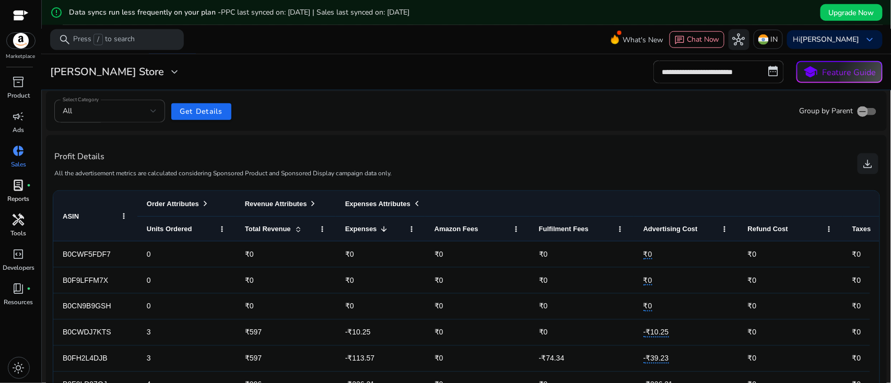
click at [415, 203] on span at bounding box center [417, 204] width 8 height 8
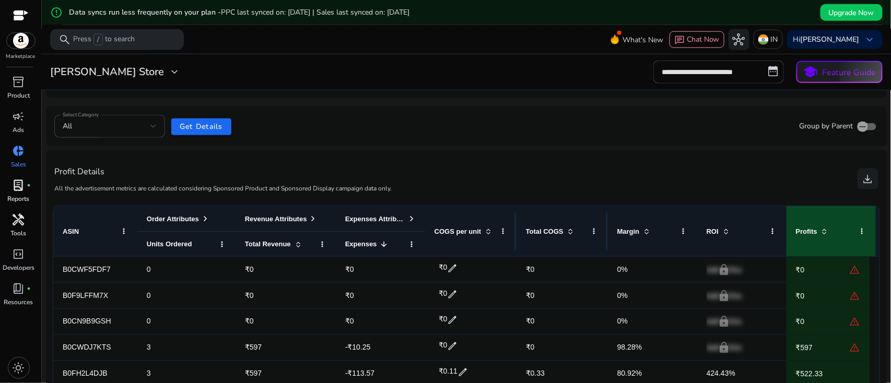
click at [393, 239] on div "Expenses 1" at bounding box center [374, 244] width 59 height 19
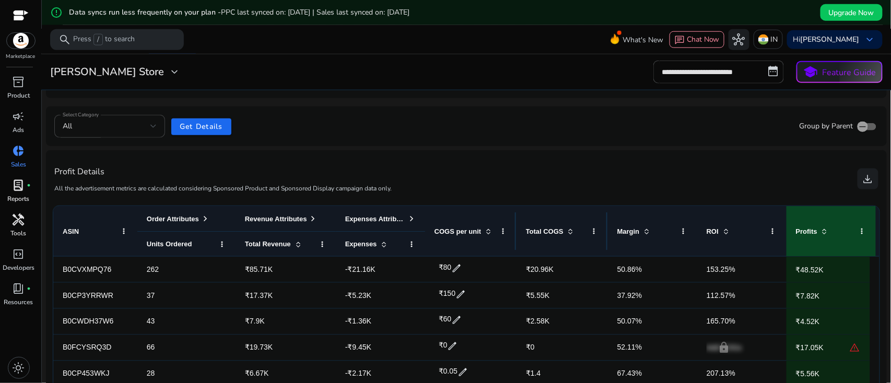
click at [413, 219] on span at bounding box center [411, 219] width 8 height 8
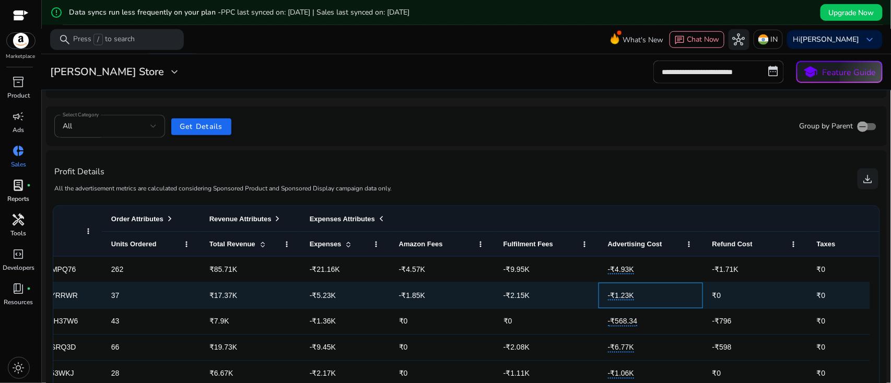
click at [668, 284] on div "-₹1.23K" at bounding box center [651, 296] width 86 height 25
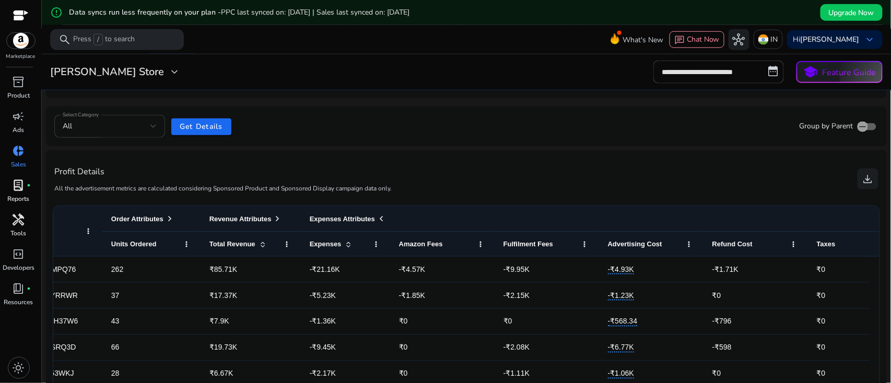
click at [120, 127] on div "All" at bounding box center [107, 126] width 88 height 11
click at [410, 129] on div at bounding box center [445, 191] width 891 height 383
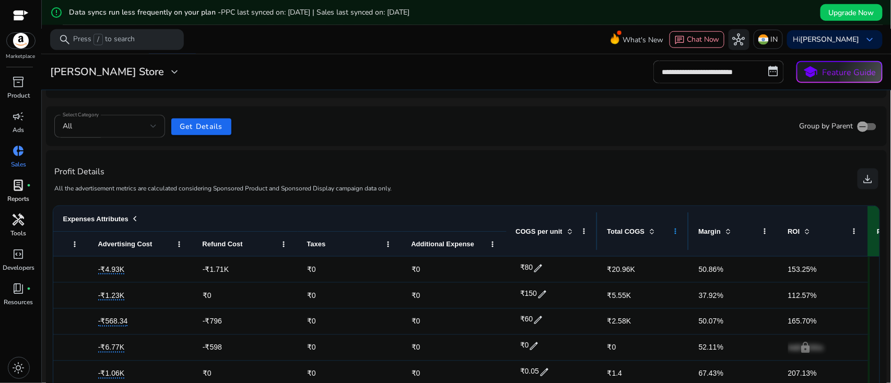
click at [668, 230] on span at bounding box center [676, 231] width 8 height 8
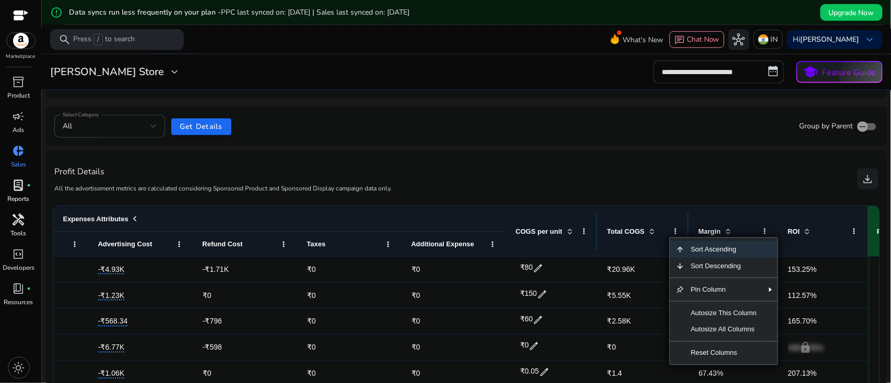
click at [645, 247] on div "Total COGS" at bounding box center [637, 231] width 61 height 45
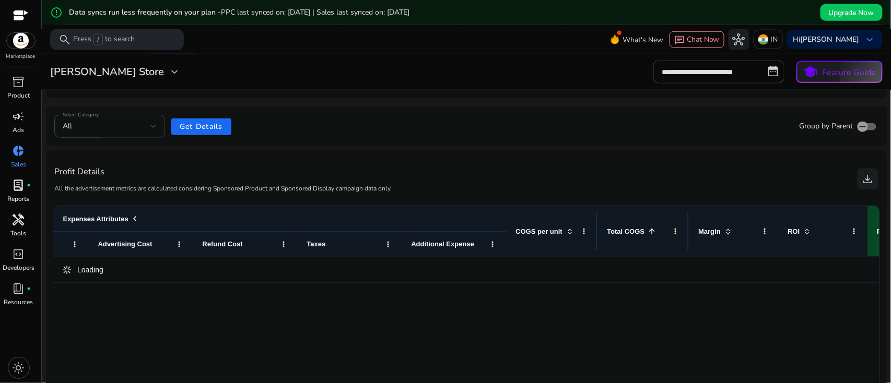
click at [662, 249] on div "Total COGS 1" at bounding box center [637, 231] width 61 height 45
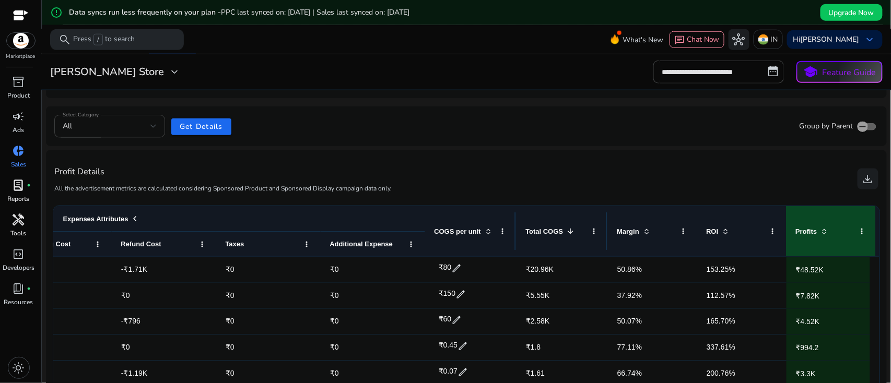
click at [92, 123] on div "All" at bounding box center [107, 126] width 88 height 11
click at [102, 131] on div at bounding box center [445, 191] width 891 height 383
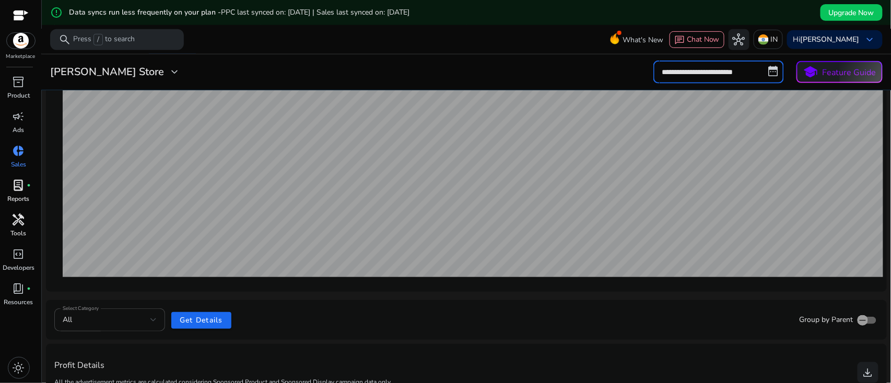
click at [668, 72] on input "**********" at bounding box center [718, 72] width 131 height 23
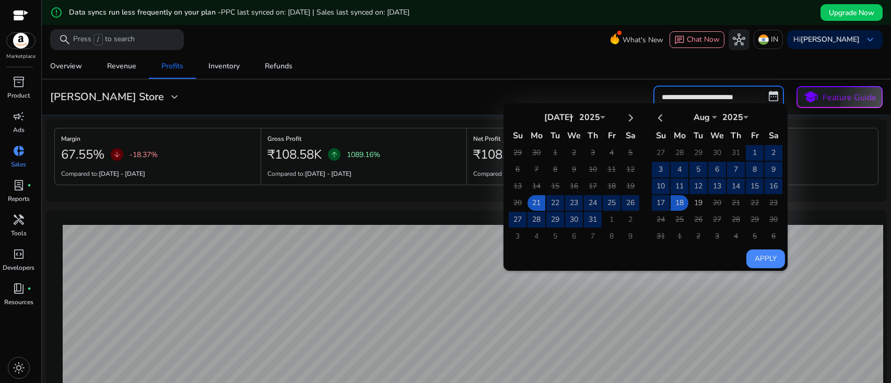
select select "*"
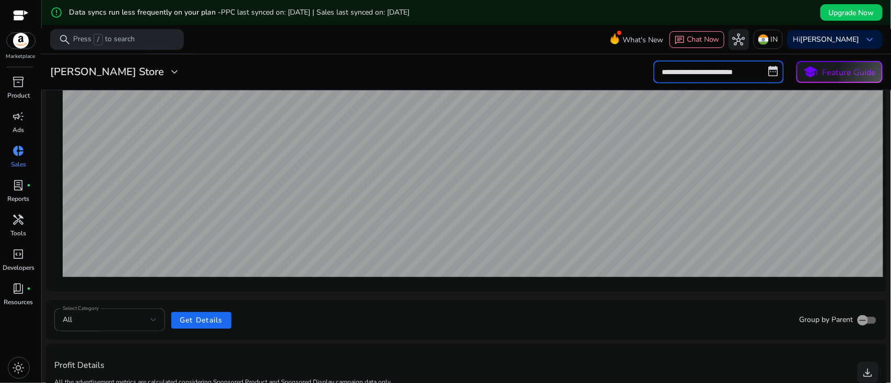
click at [740, 66] on input "**********" at bounding box center [718, 72] width 131 height 23
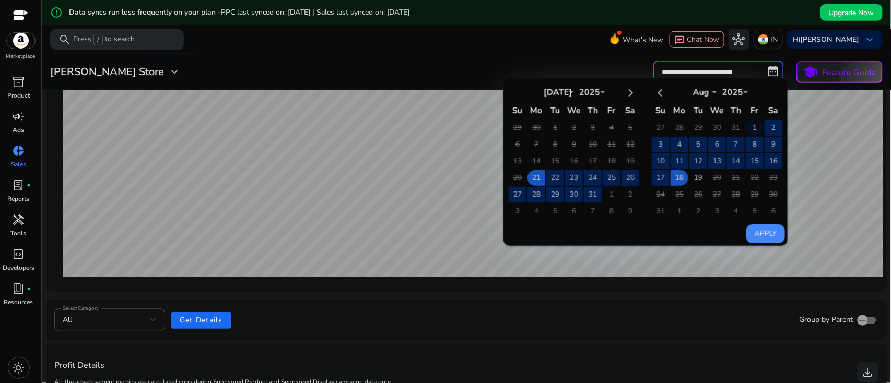
click at [746, 124] on td "1" at bounding box center [755, 128] width 18 height 16
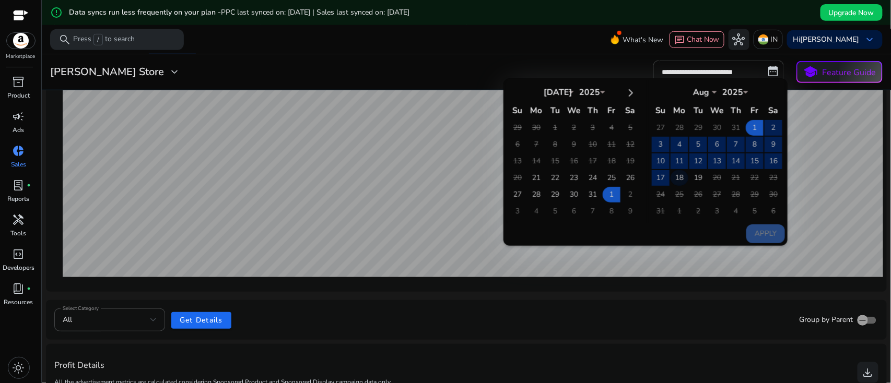
click at [675, 173] on td "18" at bounding box center [680, 178] width 18 height 16
click at [758, 229] on button "Apply" at bounding box center [765, 234] width 39 height 19
type input "**********"
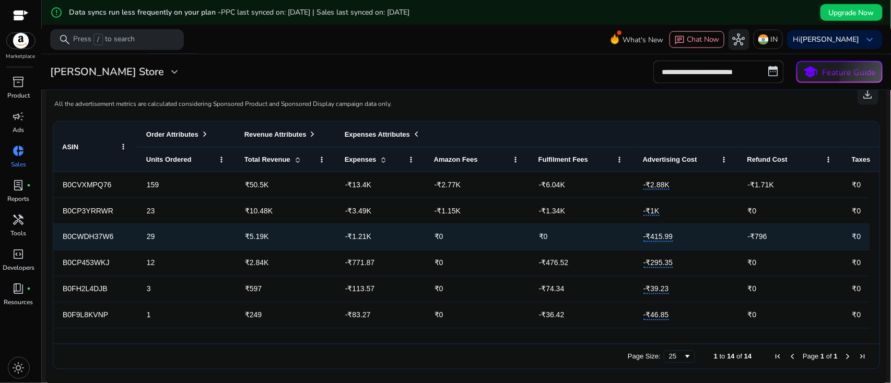
scroll to position [0, 0]
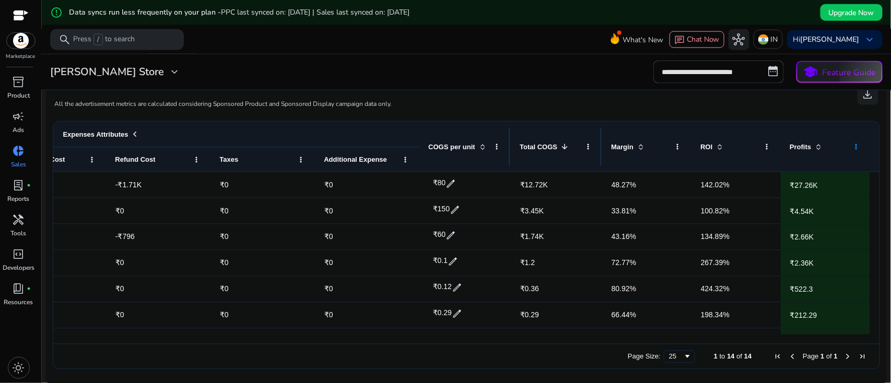
click at [854, 146] on span at bounding box center [856, 147] width 8 height 8
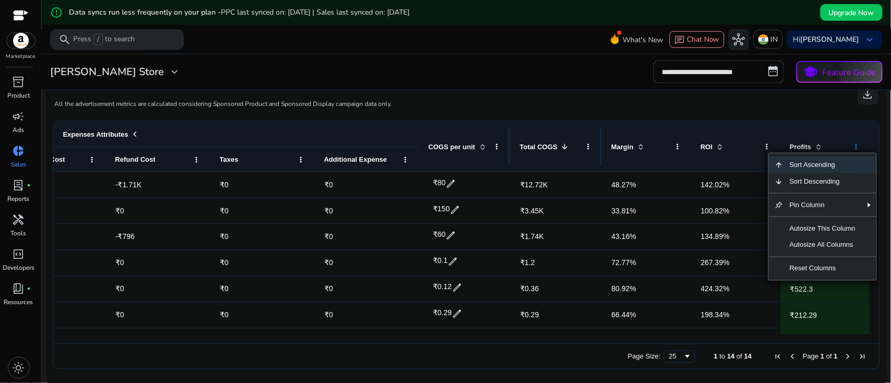
click at [854, 146] on span at bounding box center [856, 147] width 8 height 8
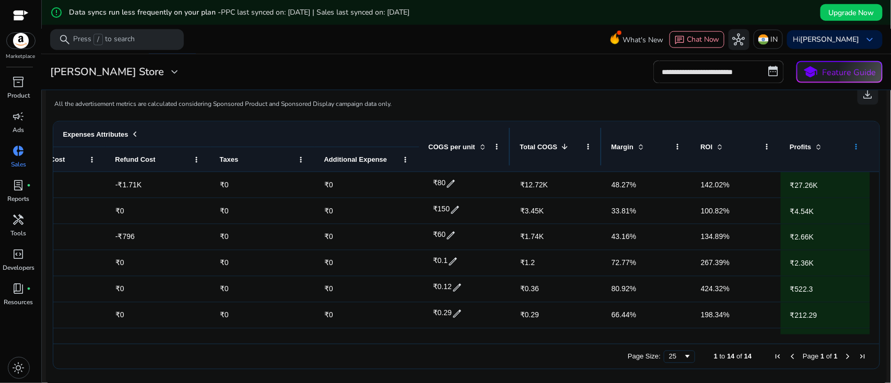
click at [854, 146] on span at bounding box center [856, 147] width 8 height 8
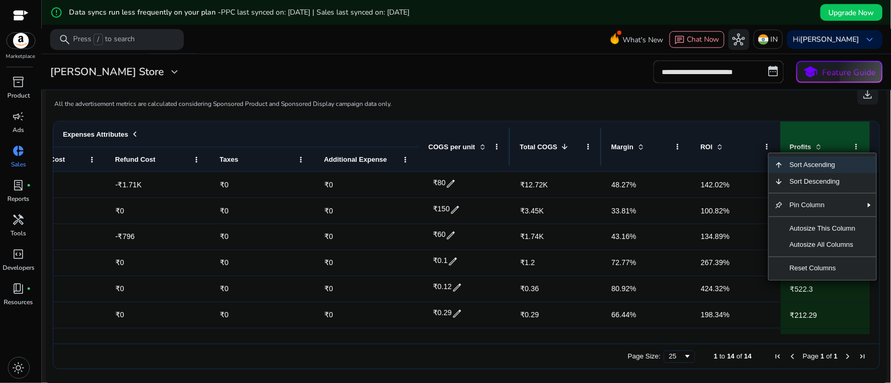
click at [827, 100] on div "Profit Details All the advertisement metrics are calculated considering Sponsor…" at bounding box center [466, 94] width 824 height 41
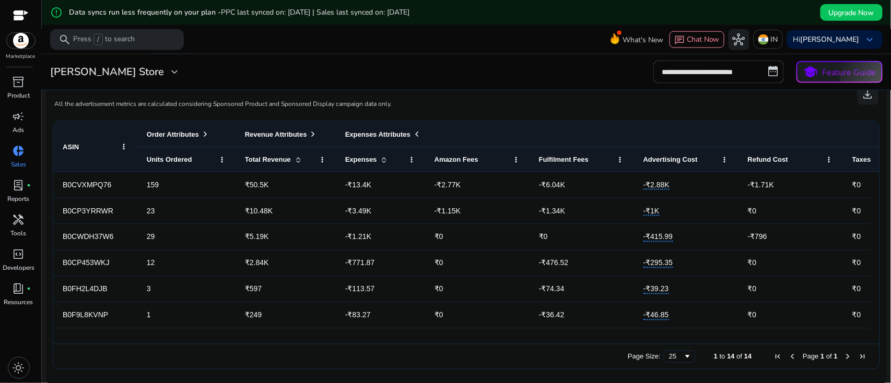
click at [177, 151] on div "Units Ordered" at bounding box center [181, 159] width 68 height 19
click at [174, 159] on span "Units Ordered" at bounding box center [169, 160] width 45 height 8
click at [205, 159] on div "Units Ordered" at bounding box center [181, 159] width 68 height 19
click at [176, 168] on div "Units Ordered" at bounding box center [181, 159] width 68 height 19
click at [169, 163] on div "Units Ordered" at bounding box center [181, 159] width 68 height 19
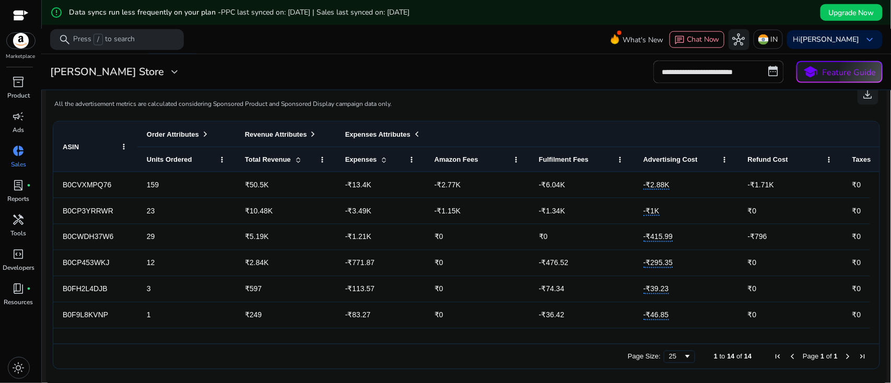
click at [197, 152] on div "Units Ordered" at bounding box center [181, 159] width 68 height 19
click at [219, 159] on span at bounding box center [222, 160] width 8 height 8
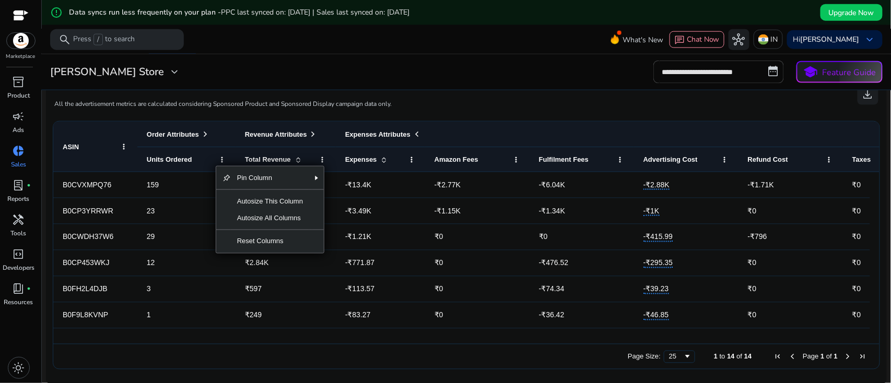
click at [206, 154] on div "Units Ordered" at bounding box center [181, 159] width 68 height 19
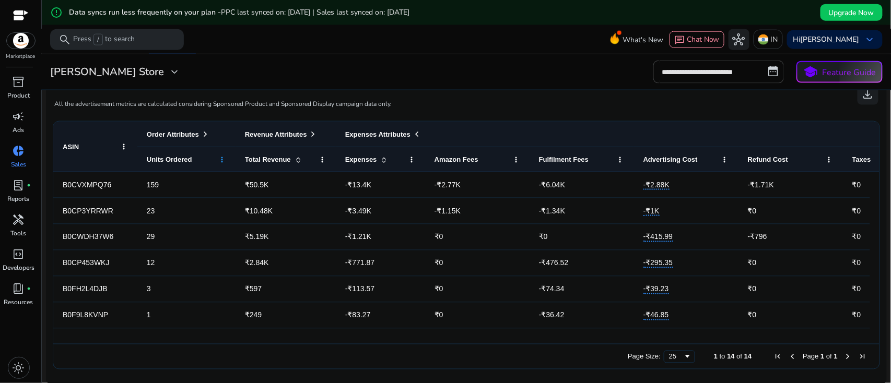
click at [220, 158] on span at bounding box center [222, 160] width 8 height 8
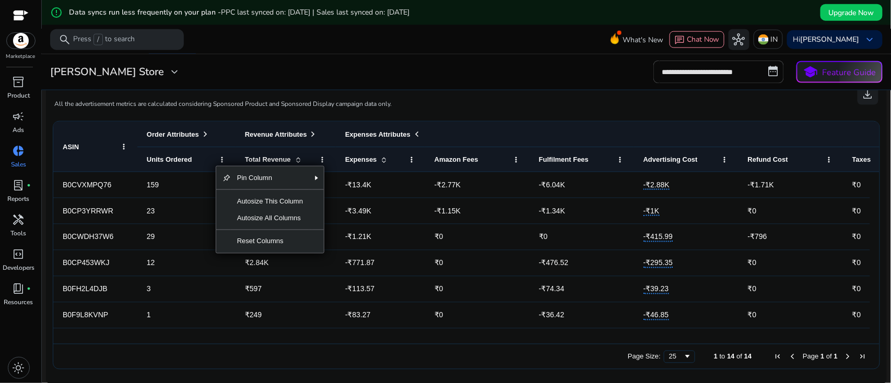
click at [462, 127] on div "Expenses Attributes" at bounding box center [693, 134] width 697 height 14
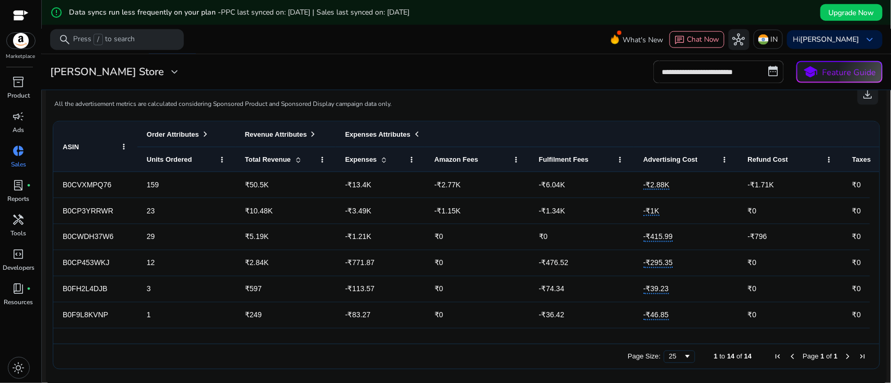
click at [207, 132] on span at bounding box center [205, 134] width 8 height 8
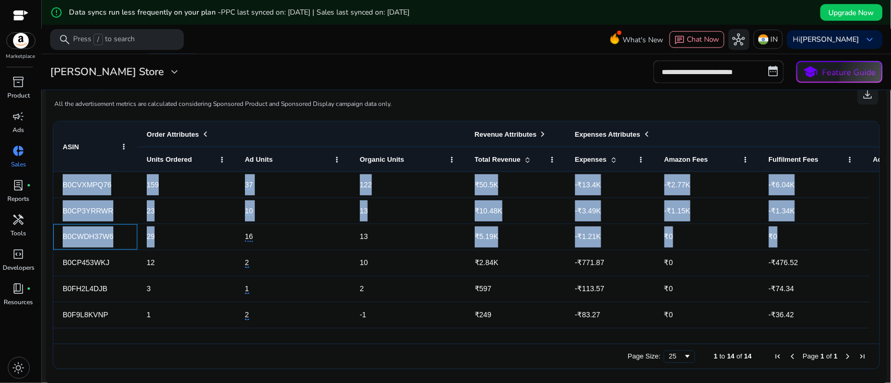
drag, startPoint x: 116, startPoint y: 234, endPoint x: 43, endPoint y: 236, distance: 73.2
click at [43, 236] on mat-sidenav-content "**********" at bounding box center [466, 191] width 849 height 383
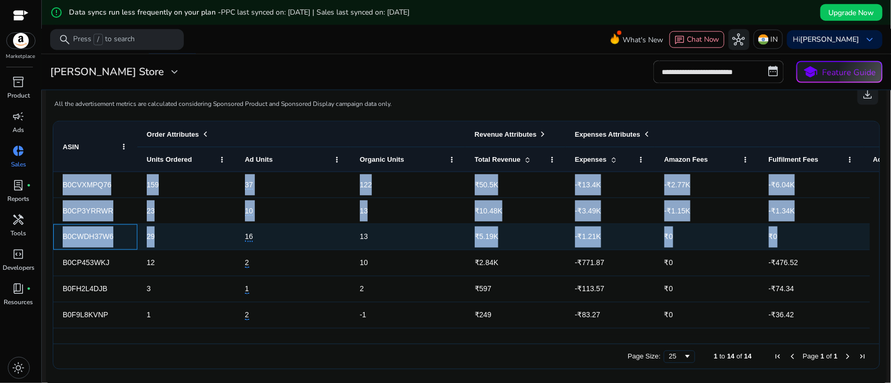
click at [120, 242] on span "B0CWDH37W6" at bounding box center [95, 237] width 65 height 21
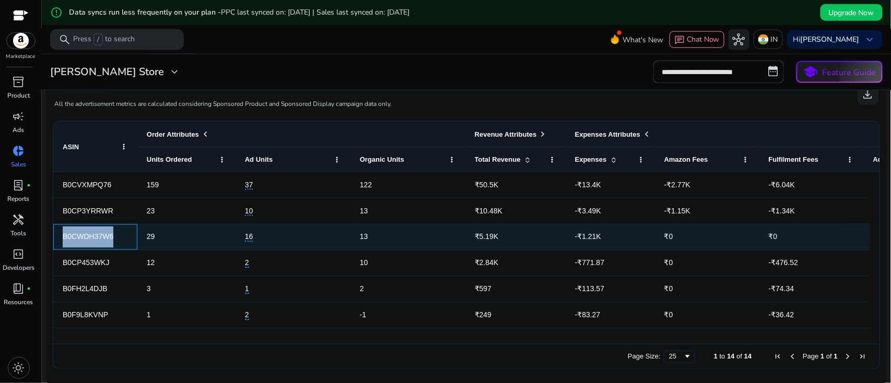
drag, startPoint x: 113, startPoint y: 237, endPoint x: 59, endPoint y: 242, distance: 54.1
click at [59, 242] on div "B0CWDH37W6" at bounding box center [95, 238] width 84 height 26
copy span "B0CWDH37W6"
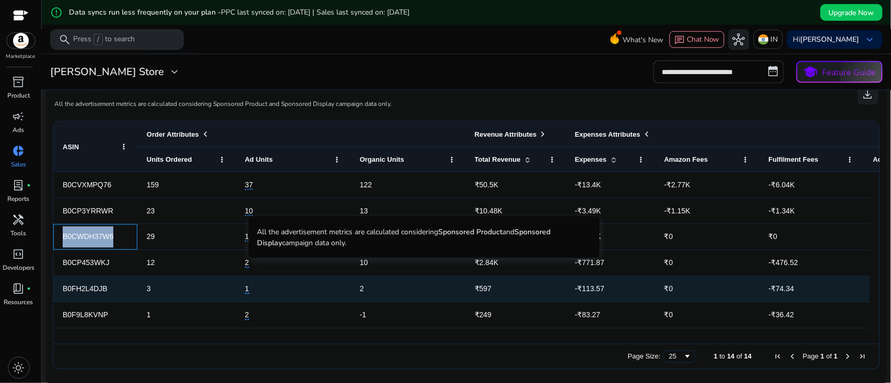
scroll to position [69, 0]
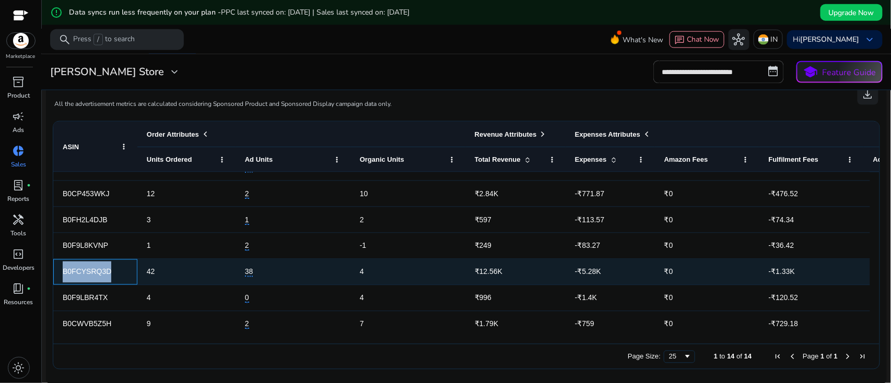
drag, startPoint x: 109, startPoint y: 266, endPoint x: 53, endPoint y: 272, distance: 55.7
click at [53, 272] on div "B0FCYSRQ3D" at bounding box center [95, 273] width 84 height 26
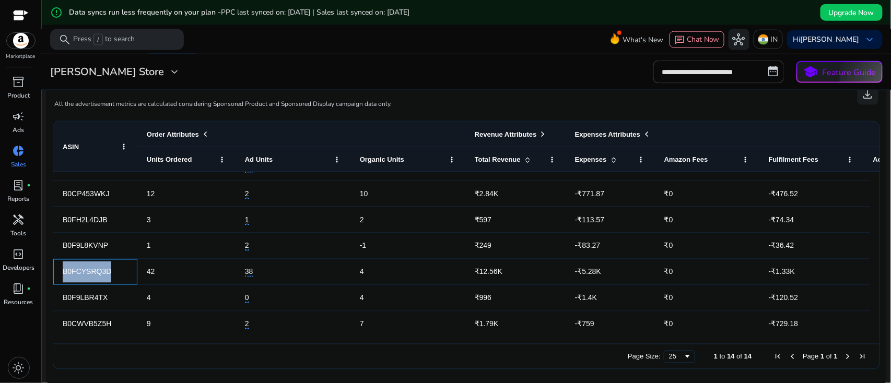
copy span "B0FCYSRQ3D"
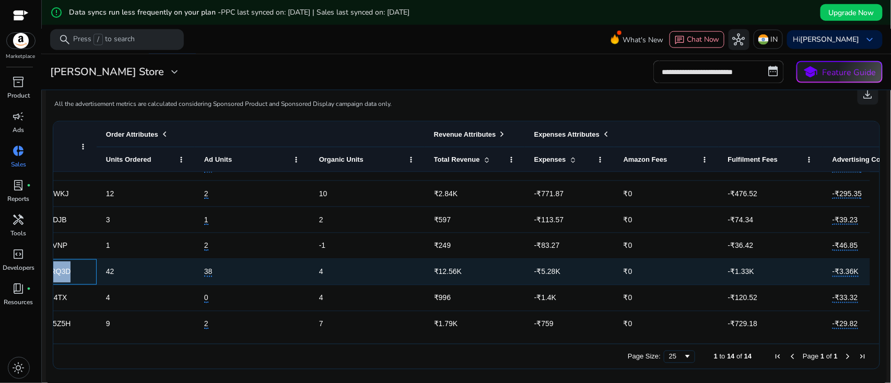
scroll to position [0, 59]
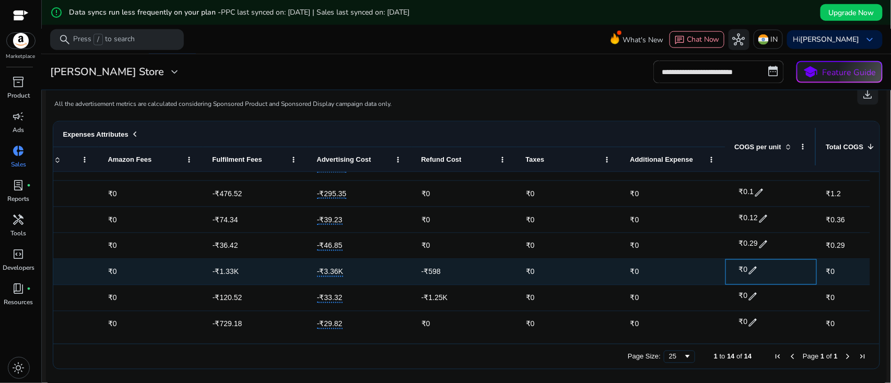
click at [752, 268] on span "edit" at bounding box center [753, 271] width 10 height 10
drag, startPoint x: 757, startPoint y: 267, endPoint x: 739, endPoint y: 271, distance: 18.6
click at [739, 271] on div "₹ * check close" at bounding box center [766, 271] width 58 height 19
type input "**"
click at [775, 270] on span "check" at bounding box center [776, 271] width 11 height 11
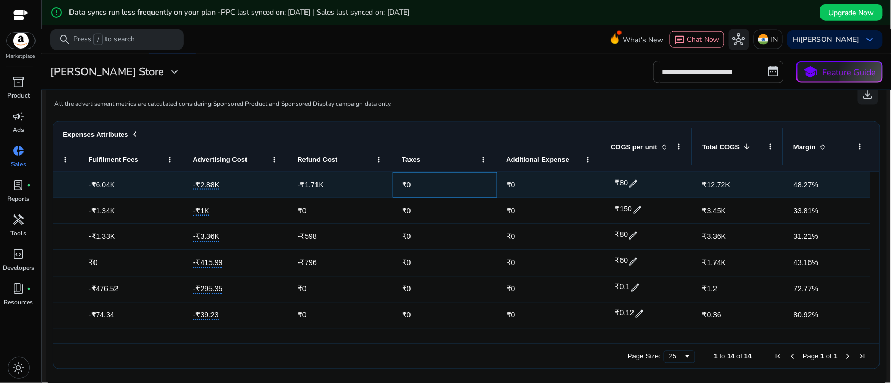
click at [410, 183] on span "₹0" at bounding box center [445, 184] width 86 height 21
click at [404, 182] on span "₹0" at bounding box center [406, 185] width 9 height 8
drag, startPoint x: 415, startPoint y: 184, endPoint x: 392, endPoint y: 184, distance: 23.0
click at [392, 184] on div "-₹6.04K -₹2.88K -₹1.71K ₹0 ₹0 ₹80 edit ₹12.72K 48.27% 142.02% ₹27.26K -₹2.77K -…" at bounding box center [212, 185] width 1679 height 26
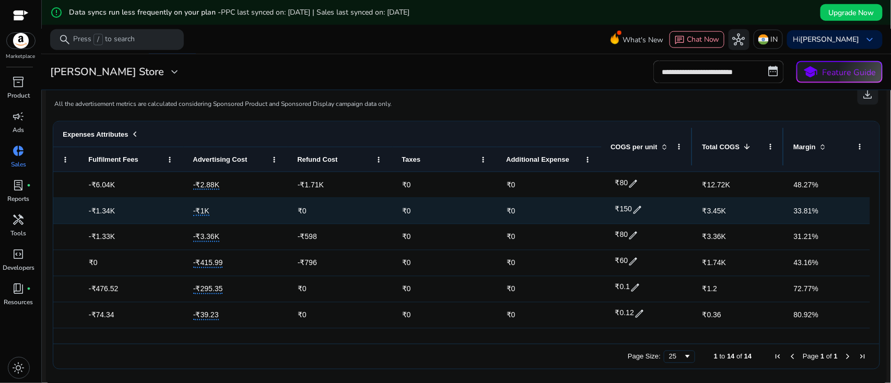
drag, startPoint x: 439, startPoint y: 207, endPoint x: 429, endPoint y: 208, distance: 9.9
click at [437, 208] on span "₹0" at bounding box center [445, 211] width 86 height 21
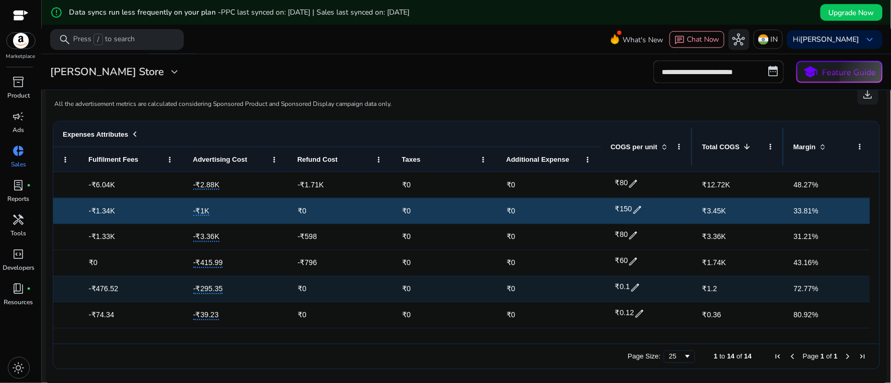
click at [411, 277] on div "₹0" at bounding box center [445, 289] width 86 height 25
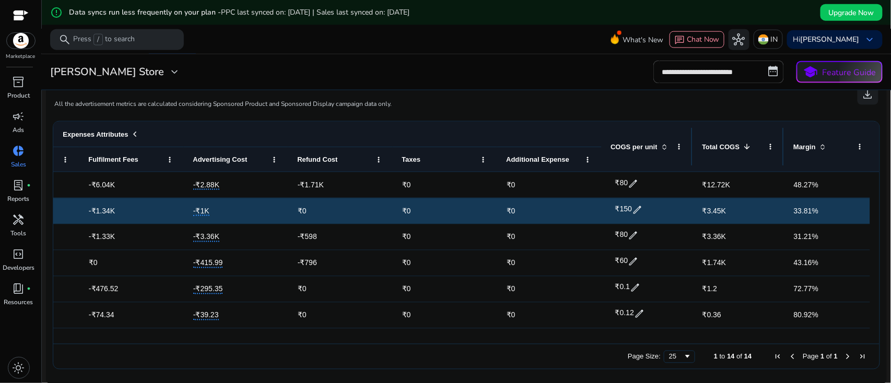
click at [476, 154] on div "Taxes" at bounding box center [445, 159] width 86 height 25
click at [481, 156] on span at bounding box center [484, 160] width 8 height 8
click at [447, 158] on div "Taxes" at bounding box center [439, 159] width 74 height 19
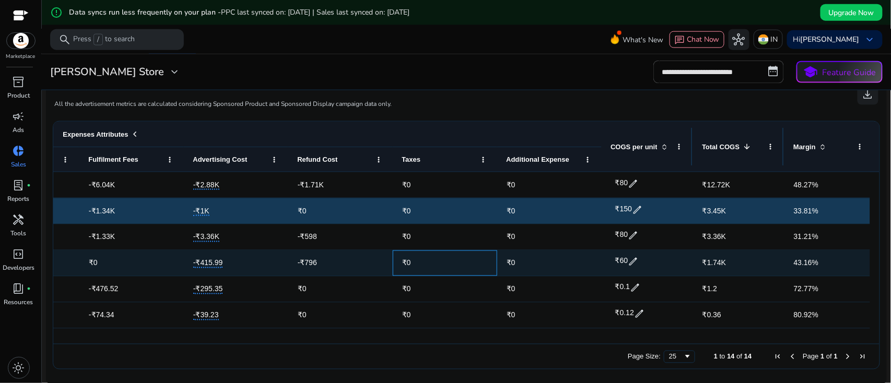
click at [430, 255] on div "₹0" at bounding box center [445, 263] width 86 height 25
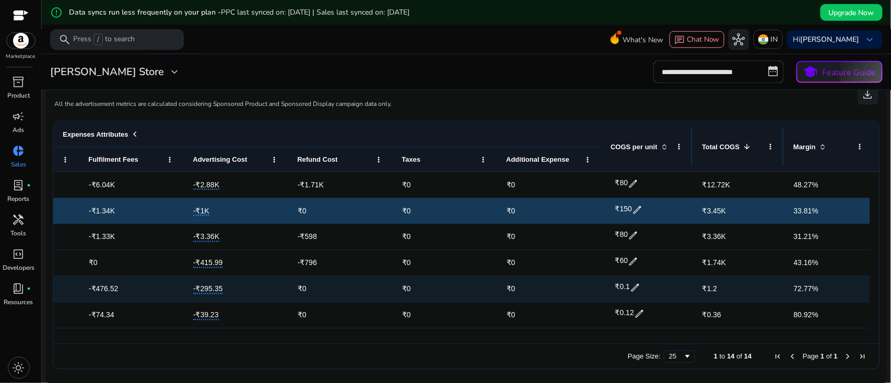
click at [430, 287] on span "₹0" at bounding box center [445, 289] width 86 height 21
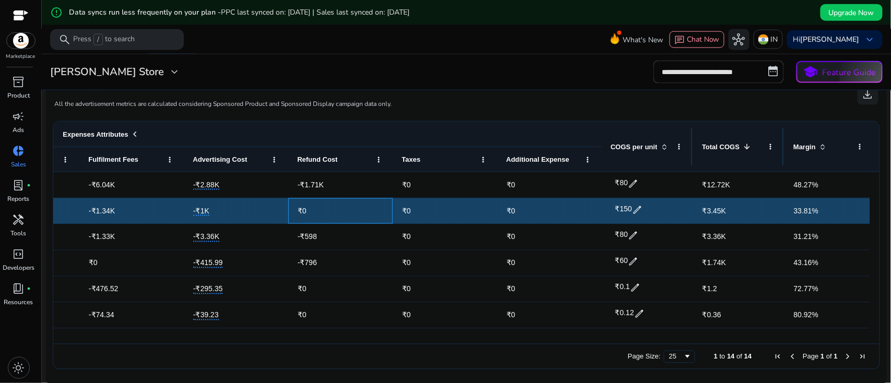
click at [325, 205] on span "₹0" at bounding box center [341, 211] width 86 height 21
click at [575, 211] on span "₹0" at bounding box center [550, 211] width 86 height 21
click at [665, 212] on div "₹150 edit" at bounding box center [647, 210] width 73 height 26
click at [533, 207] on span "₹0" at bounding box center [550, 211] width 86 height 21
click at [432, 209] on span "₹0" at bounding box center [445, 211] width 86 height 21
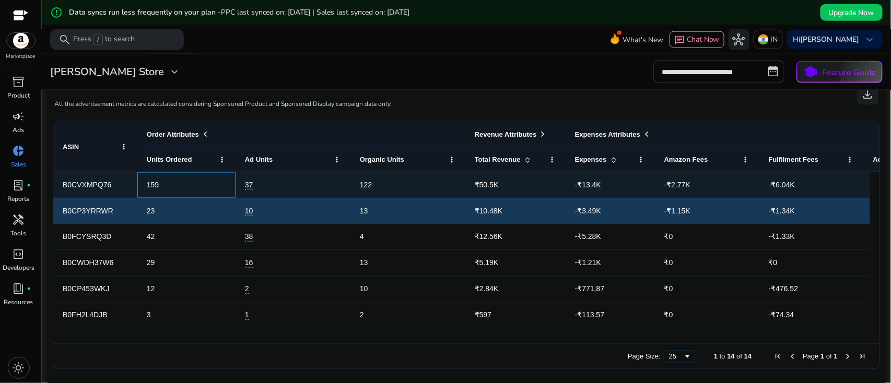
click at [172, 183] on span "159" at bounding box center [186, 184] width 79 height 21
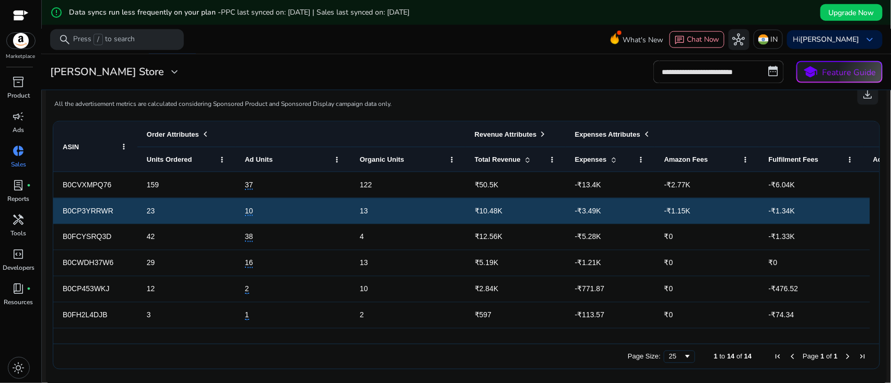
click at [200, 161] on div "Units Ordered" at bounding box center [181, 159] width 68 height 19
click at [149, 162] on span "Units Ordered" at bounding box center [169, 160] width 45 height 8
click at [126, 142] on div "ASIN" at bounding box center [95, 147] width 65 height 50
click at [224, 158] on span at bounding box center [222, 160] width 8 height 8
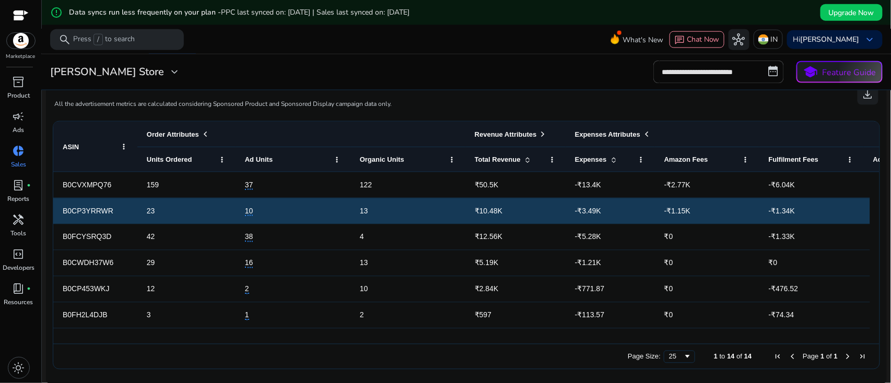
click at [205, 159] on div "Units Ordered" at bounding box center [181, 159] width 68 height 19
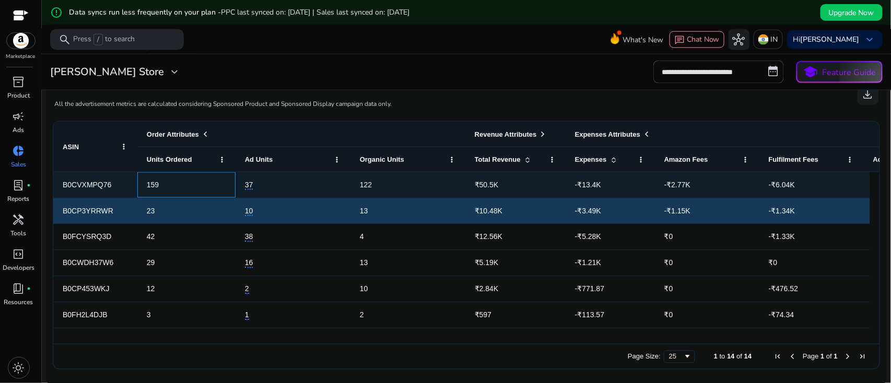
click at [188, 182] on span "159" at bounding box center [186, 184] width 79 height 21
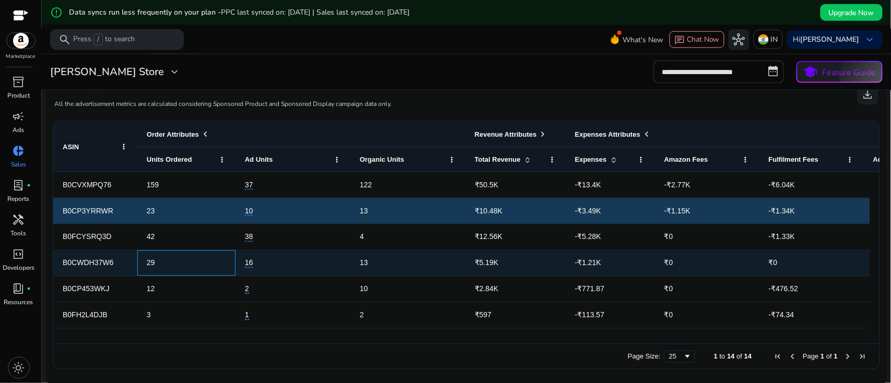
click at [196, 253] on span "29" at bounding box center [186, 263] width 79 height 21
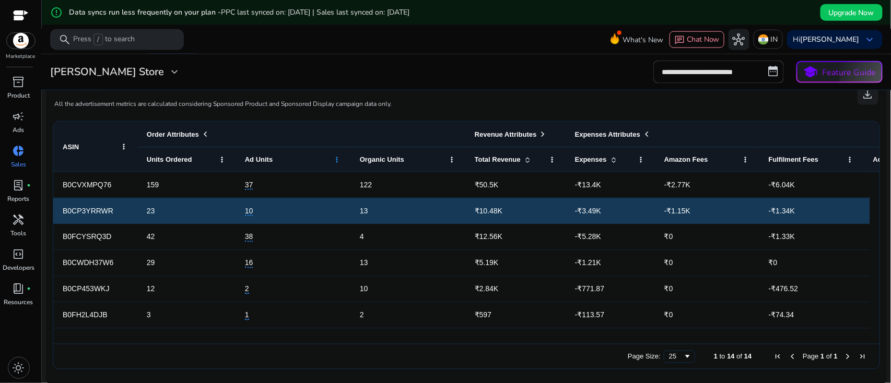
click at [335, 159] on span at bounding box center [337, 160] width 8 height 8
click at [458, 155] on div "Organic Units" at bounding box center [407, 159] width 115 height 25
click at [453, 156] on span at bounding box center [452, 160] width 8 height 8
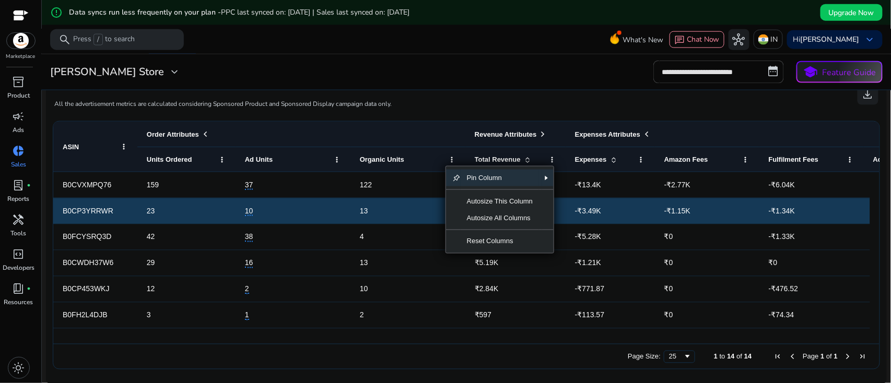
click at [531, 160] on span at bounding box center [528, 160] width 8 height 8
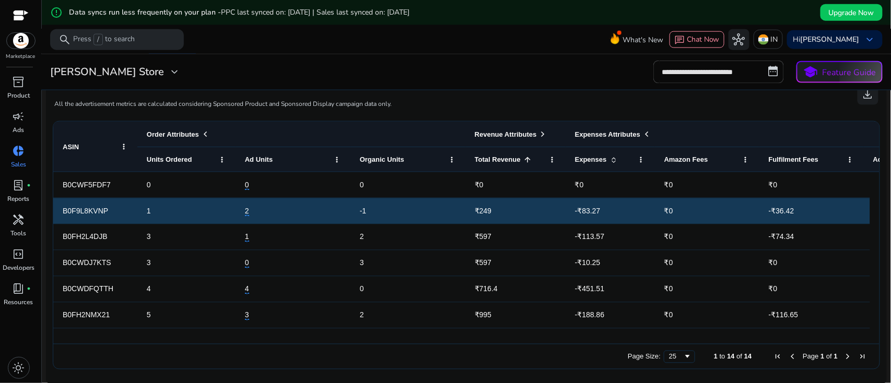
click at [525, 156] on span at bounding box center [528, 160] width 8 height 8
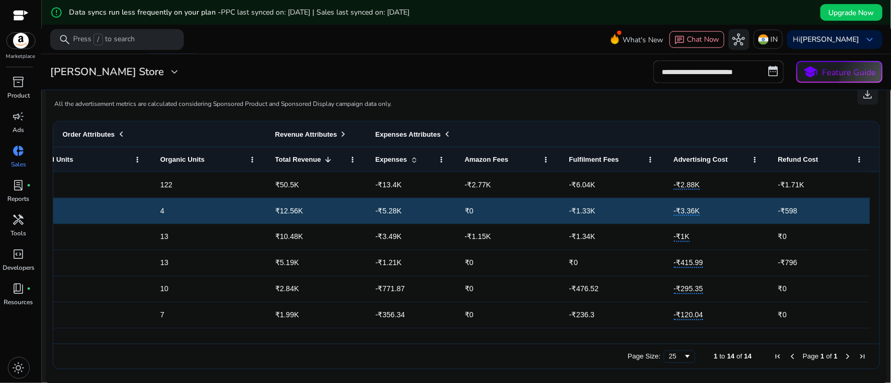
click at [731, 158] on div "Advertising Cost" at bounding box center [711, 159] width 74 height 19
click at [755, 158] on span at bounding box center [755, 160] width 8 height 8
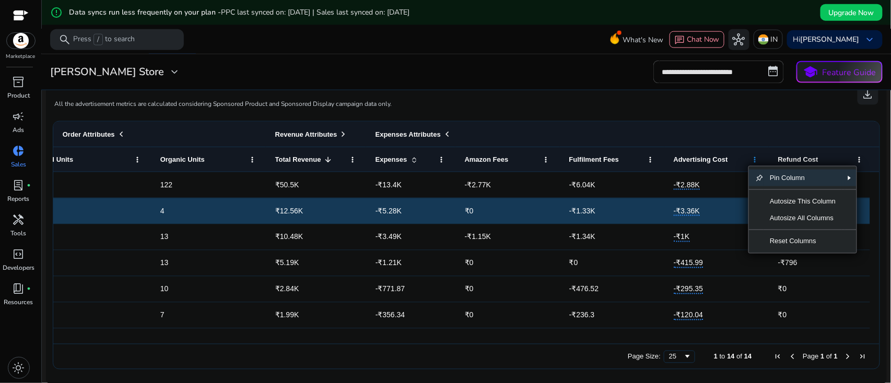
click at [755, 158] on span at bounding box center [755, 160] width 8 height 8
click at [731, 160] on div "Advertising Cost" at bounding box center [711, 159] width 74 height 19
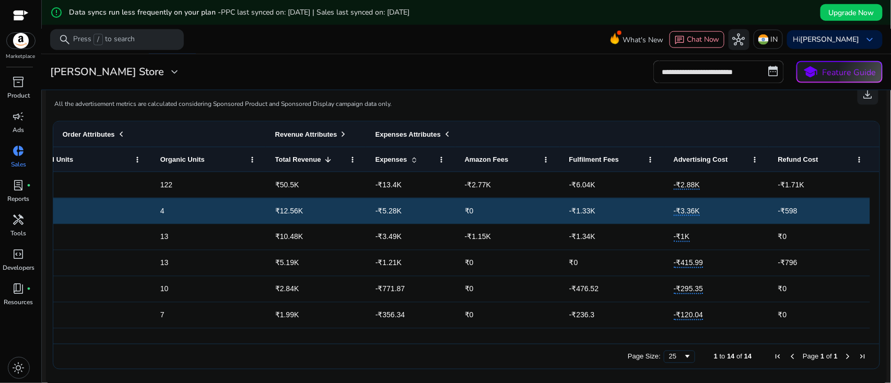
click at [708, 161] on span "Advertising Cost" at bounding box center [701, 160] width 54 height 8
click at [715, 161] on span "Advertising Cost" at bounding box center [701, 160] width 54 height 8
click at [707, 151] on div "Advertising Cost" at bounding box center [711, 159] width 74 height 19
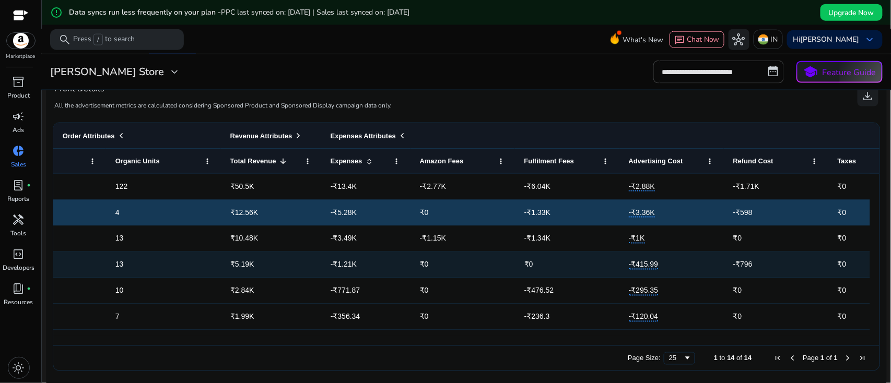
scroll to position [435, 0]
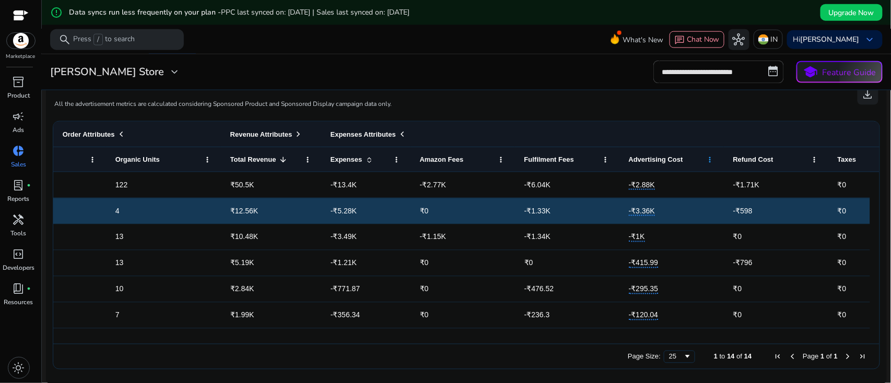
click at [713, 157] on span at bounding box center [710, 160] width 8 height 8
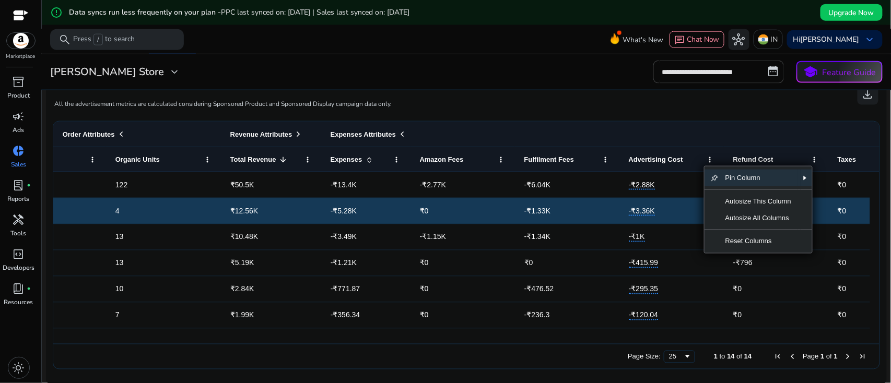
click at [673, 158] on span "Advertising Cost" at bounding box center [656, 160] width 54 height 8
